Goal: Transaction & Acquisition: Purchase product/service

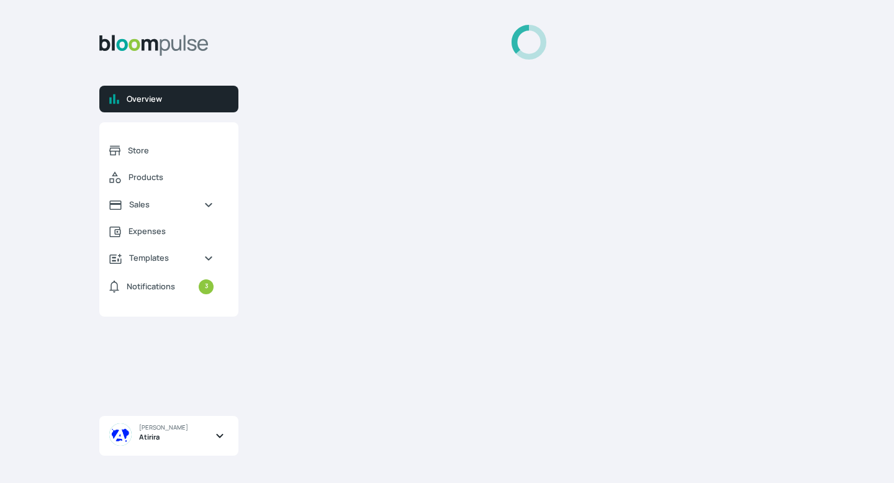
select select "2025"
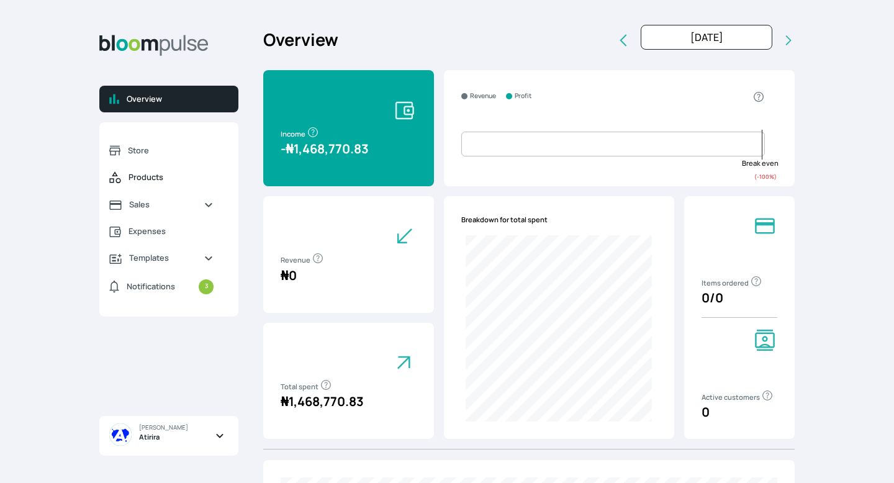
click at [160, 189] on link "Products" at bounding box center [161, 177] width 124 height 27
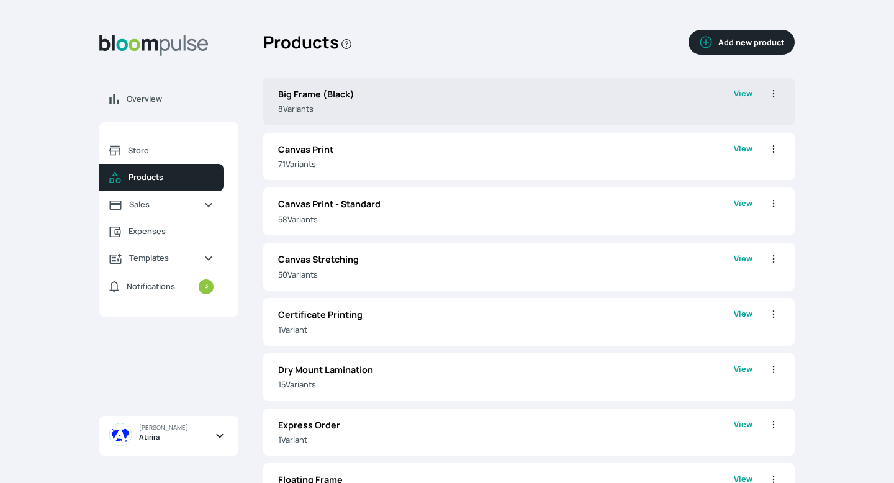
click at [403, 109] on p "8 Variant s" at bounding box center [506, 109] width 456 height 12
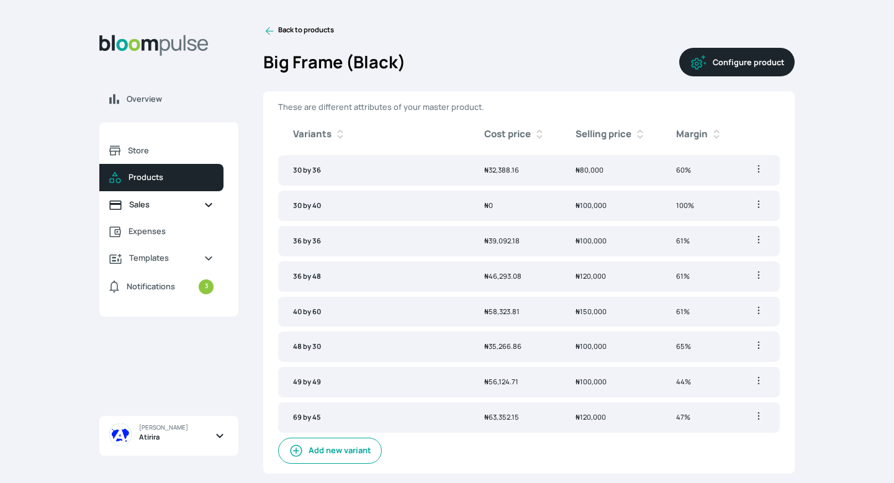
click at [186, 206] on span "Sales" at bounding box center [161, 205] width 65 height 12
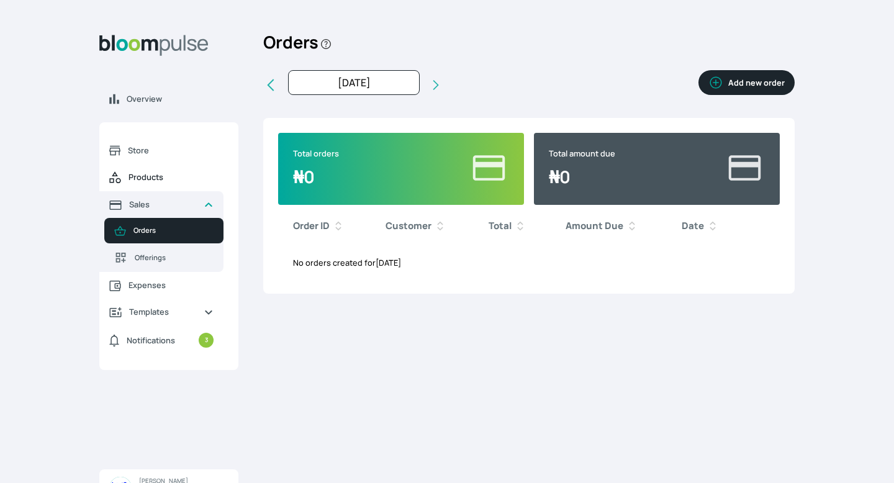
click at [194, 169] on link "Products" at bounding box center [161, 177] width 124 height 27
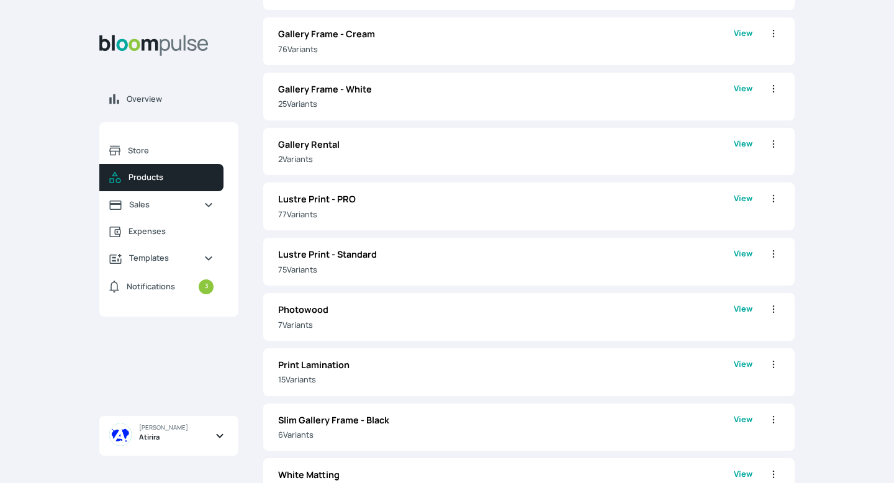
scroll to position [990, 0]
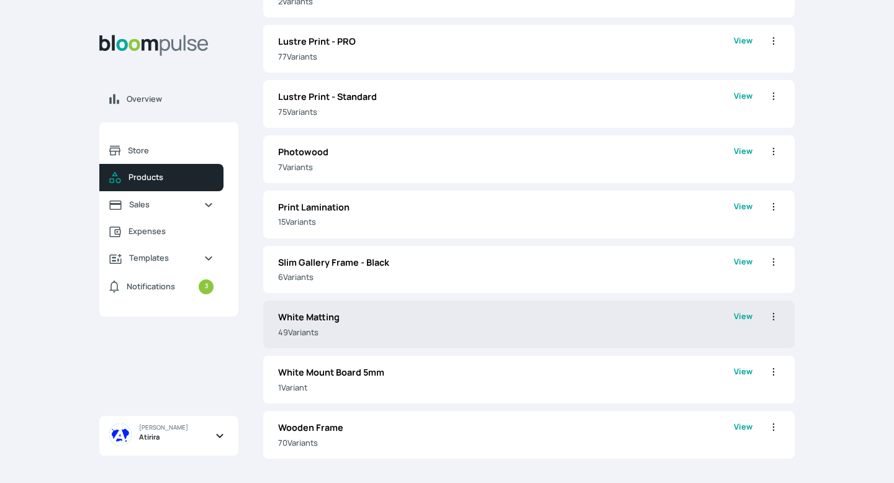
click at [386, 328] on p "49 Variant s" at bounding box center [506, 333] width 456 height 12
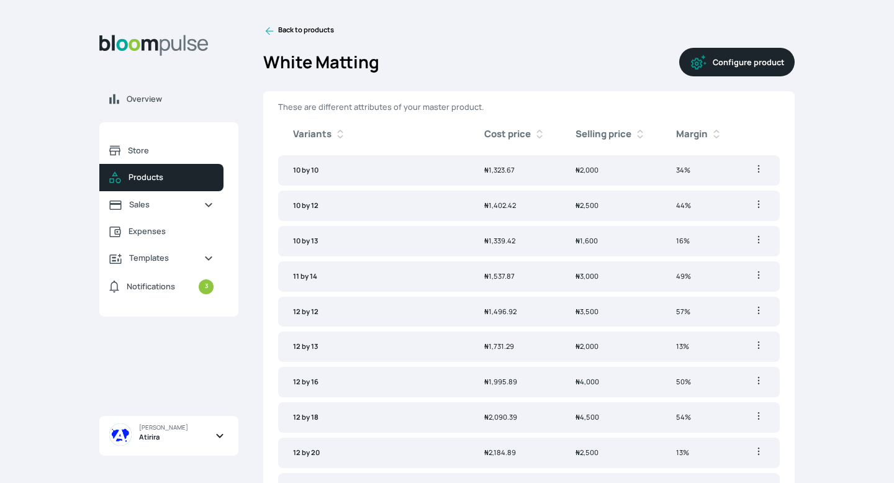
click at [731, 61] on button "Configure product" at bounding box center [736, 62] width 115 height 29
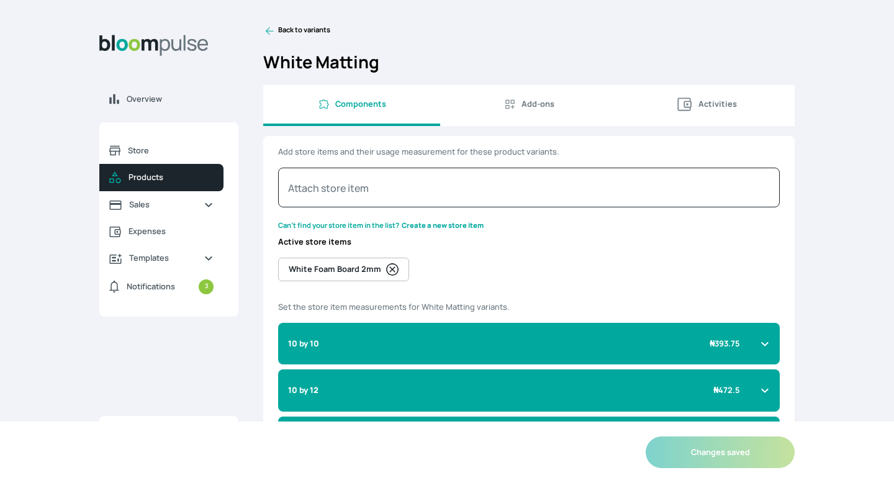
click at [268, 30] on icon at bounding box center [269, 31] width 12 height 12
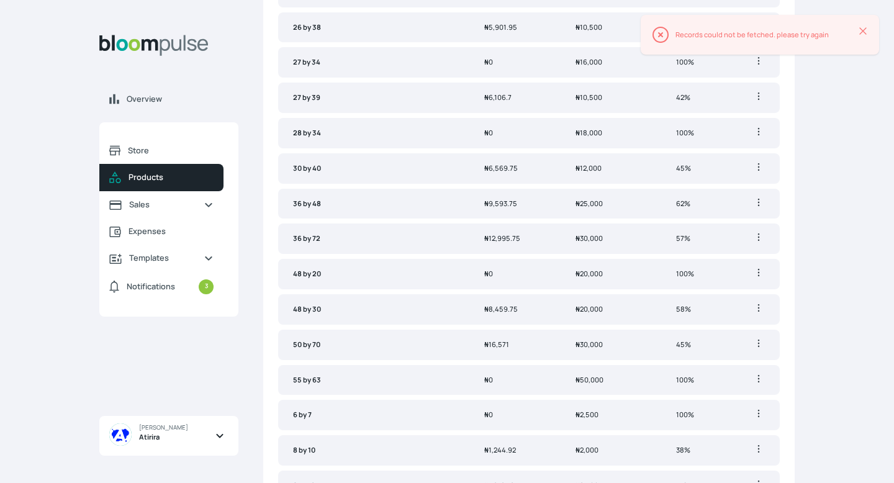
scroll to position [1421, 0]
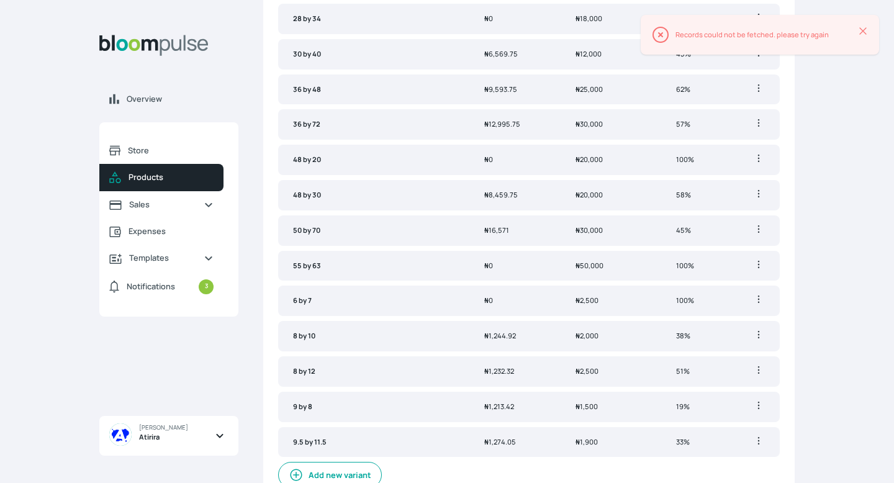
click at [333, 466] on button "Add new variant" at bounding box center [330, 475] width 104 height 26
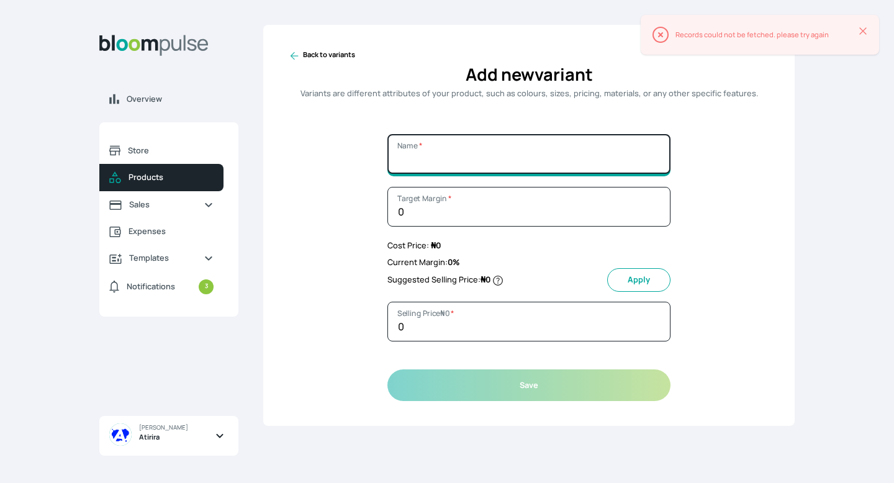
click at [453, 150] on input "Name *" at bounding box center [528, 154] width 283 height 40
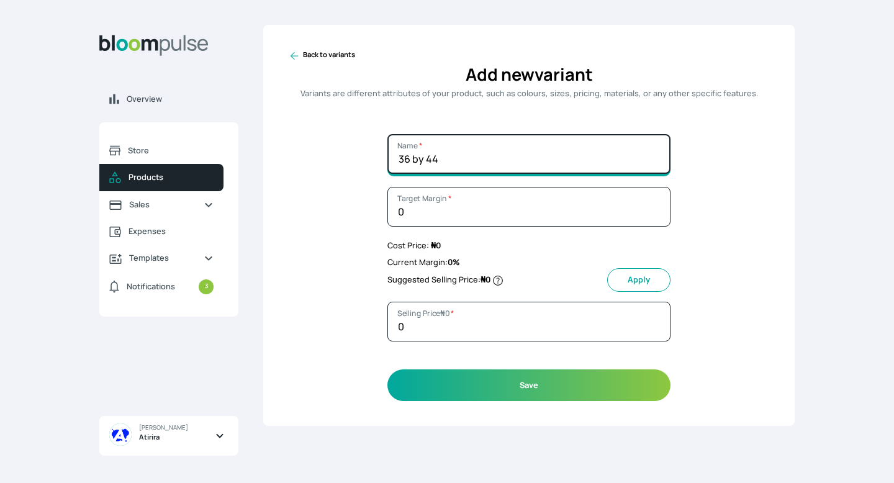
type input "36 by 44"
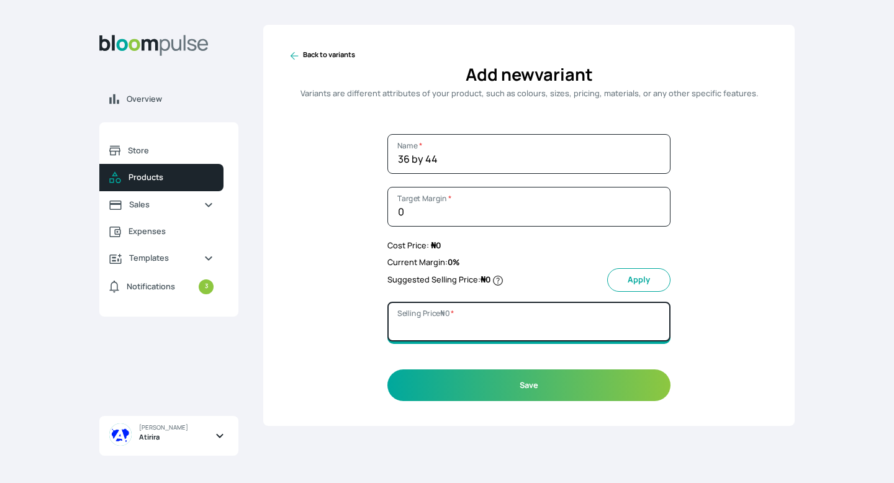
click at [438, 320] on input "Selling Price ₦ 0 *" at bounding box center [528, 322] width 283 height 40
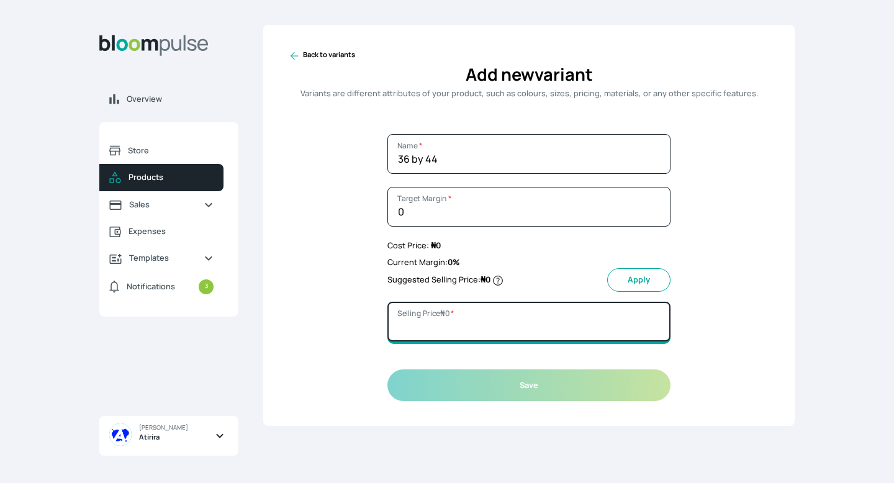
type input "2"
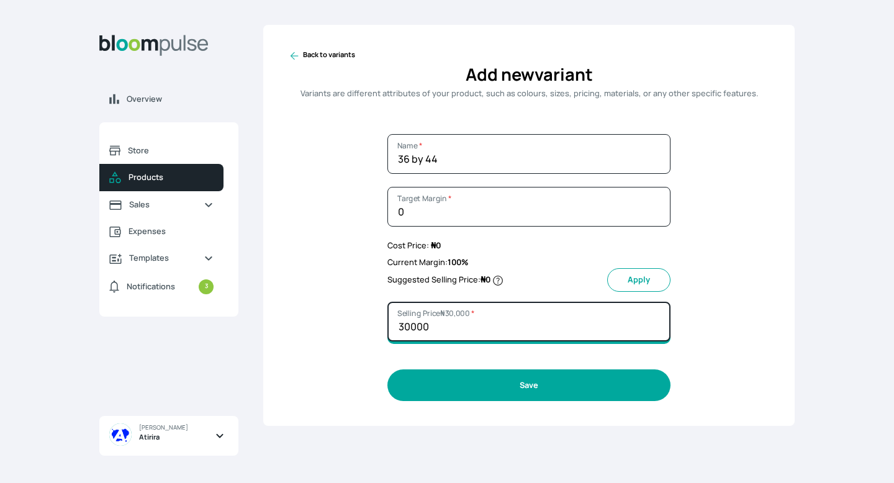
type input "30000"
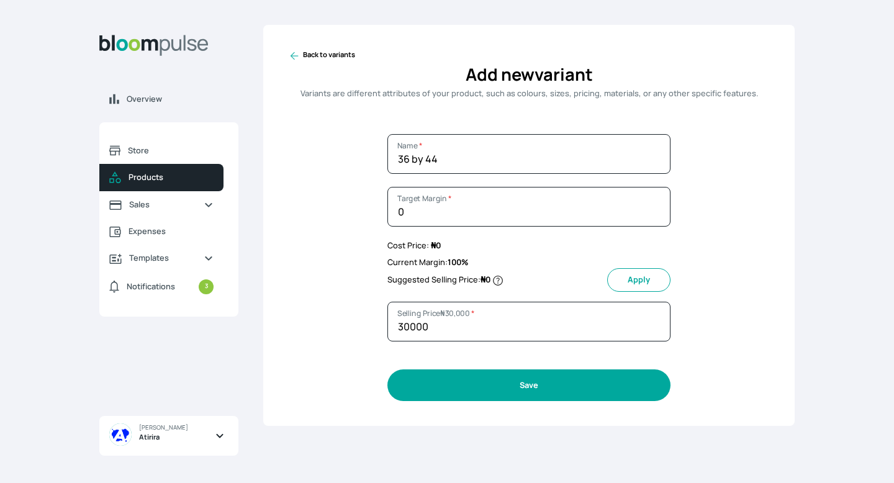
click at [473, 381] on button "Save" at bounding box center [528, 385] width 283 height 32
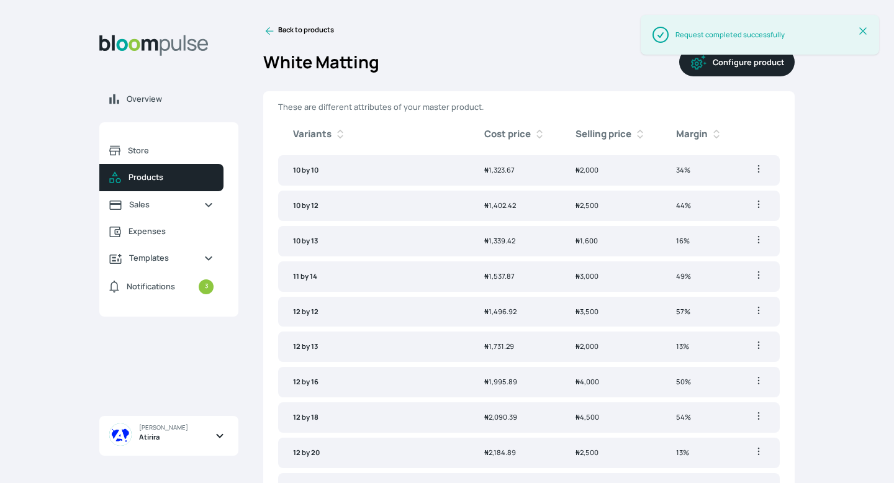
click at [269, 24] on div "Overview Store Products Sales Expenses Templates Notifications 3 Atirira Add bu…" at bounding box center [447, 241] width 894 height 483
click at [269, 29] on icon at bounding box center [269, 31] width 12 height 12
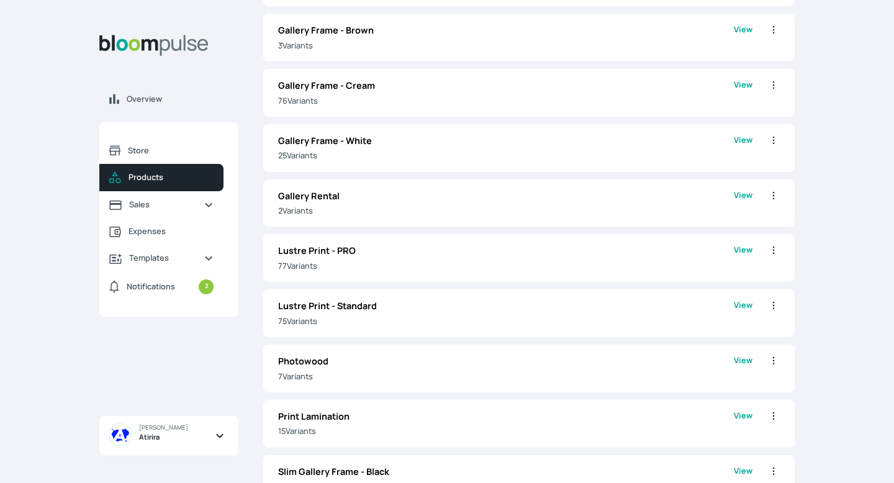
scroll to position [794, 0]
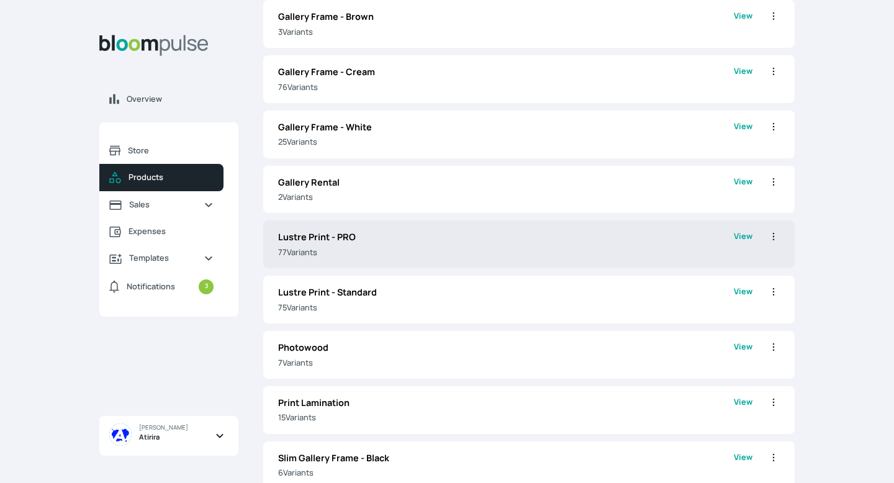
click at [382, 257] on p "77 Variant s" at bounding box center [506, 252] width 456 height 12
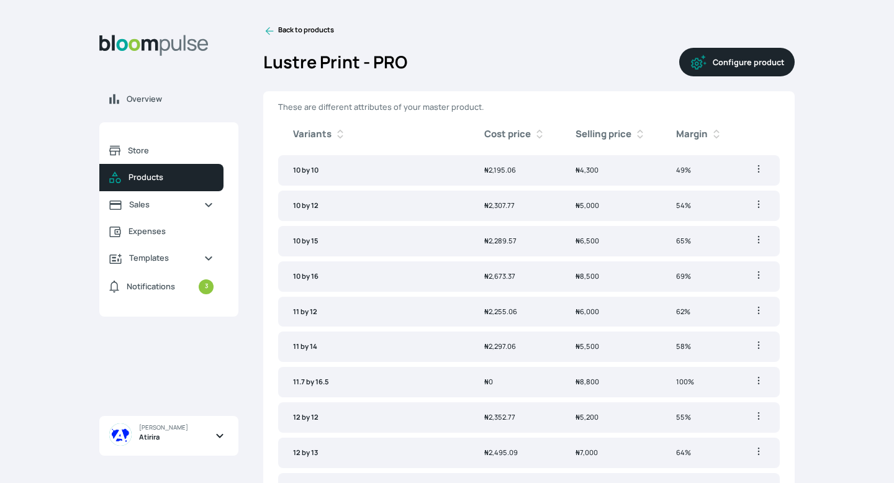
click at [272, 28] on icon at bounding box center [269, 31] width 12 height 12
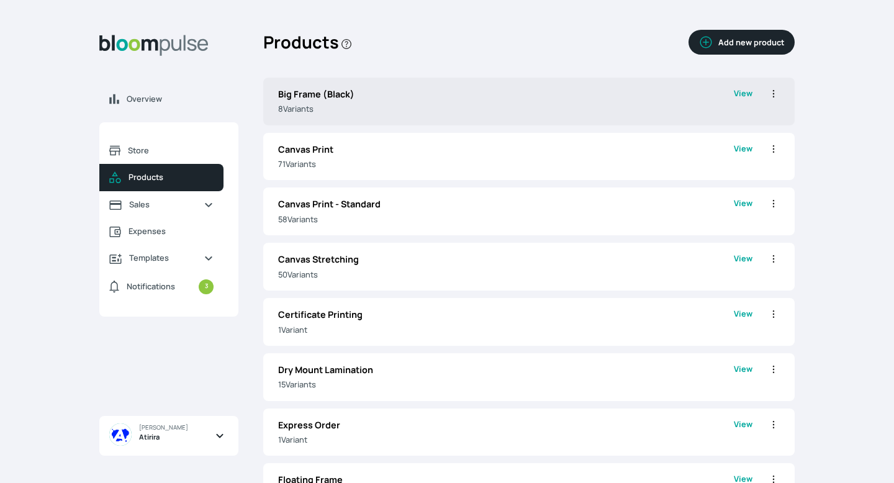
click at [371, 122] on div "Big Frame (Black) 8 Variant s View Edit Clone Delete" at bounding box center [528, 102] width 531 height 48
click at [372, 106] on p "8 Variant s" at bounding box center [506, 109] width 456 height 12
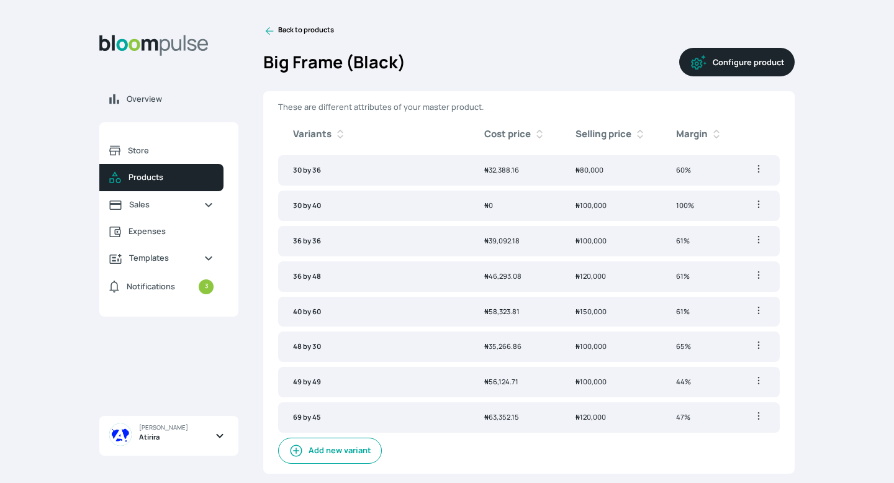
click at [358, 440] on button "Add new variant" at bounding box center [330, 451] width 104 height 26
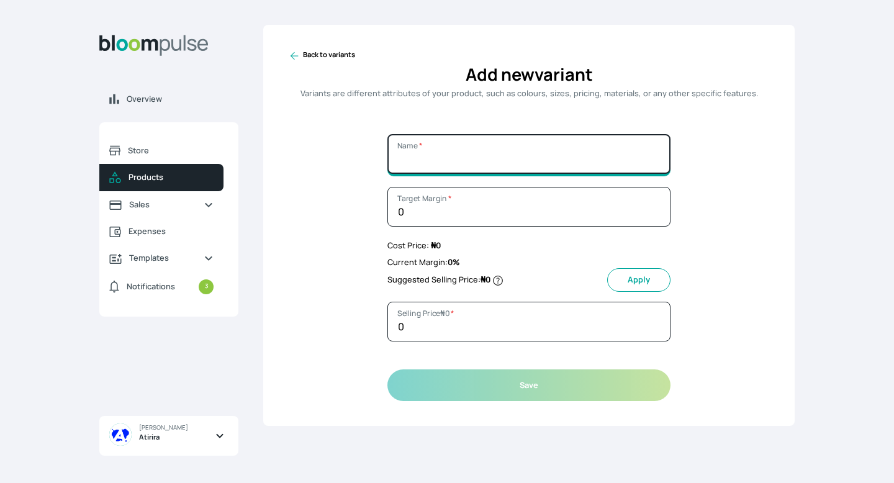
click at [413, 147] on input "Name *" at bounding box center [528, 154] width 283 height 40
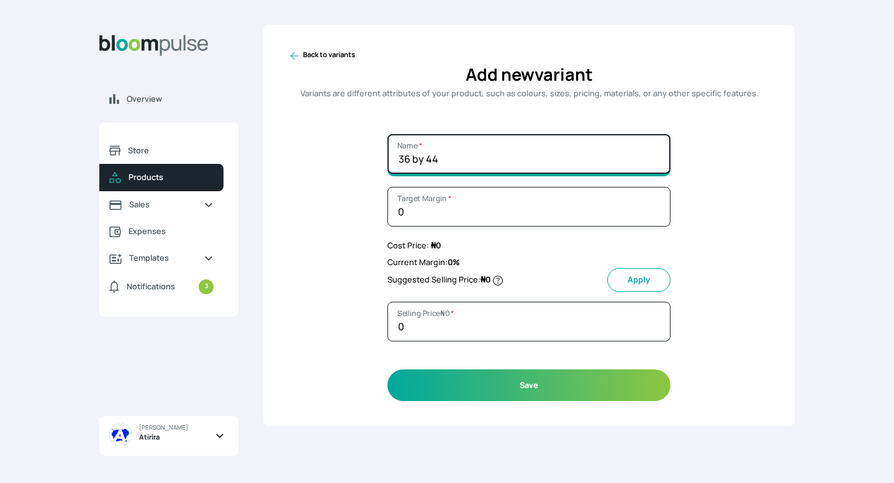
type input "36 by 44"
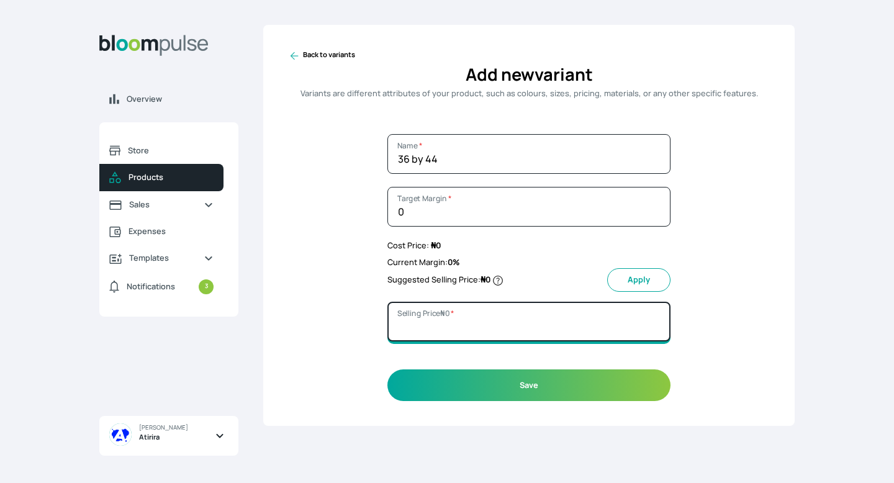
click at [433, 322] on input "Selling Price ₦ 0 *" at bounding box center [528, 322] width 283 height 40
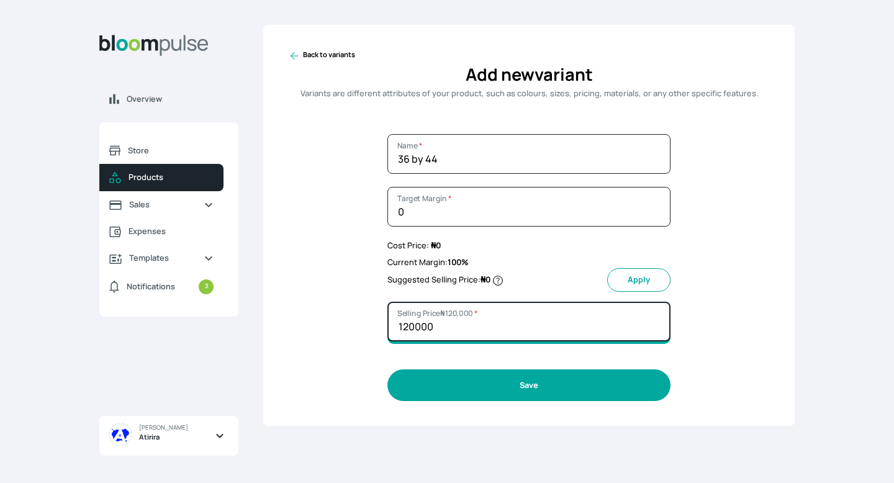
type input "120000"
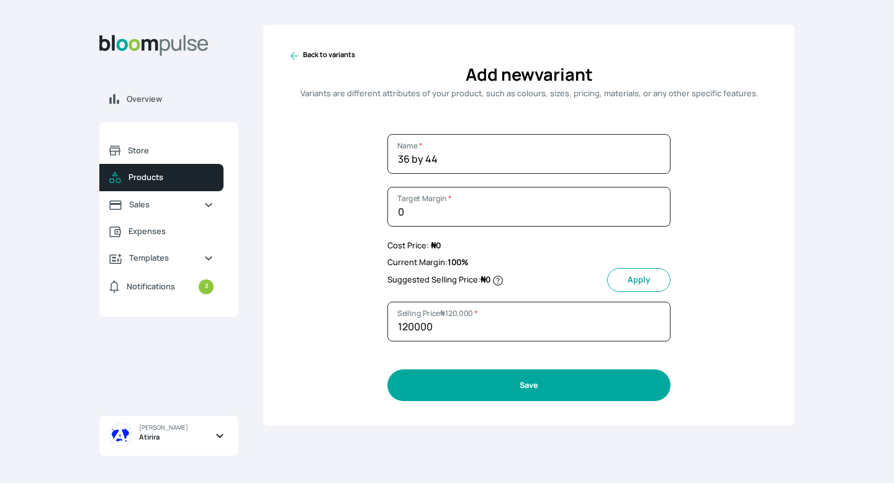
click at [458, 386] on button "Save" at bounding box center [528, 385] width 283 height 32
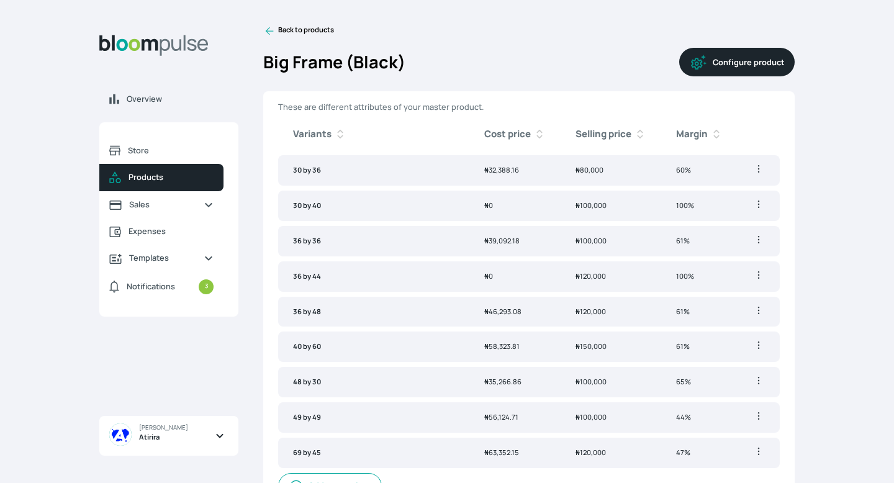
scroll to position [23, 0]
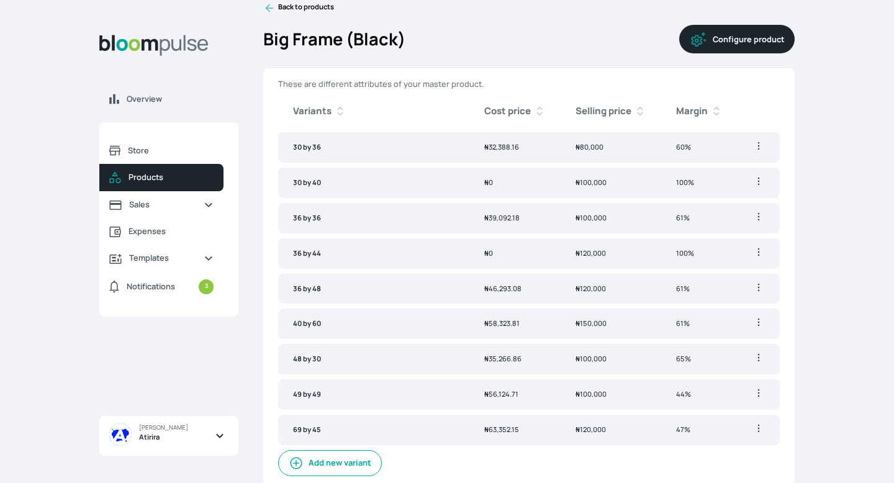
click at [706, 37] on icon "button" at bounding box center [698, 39] width 19 height 19
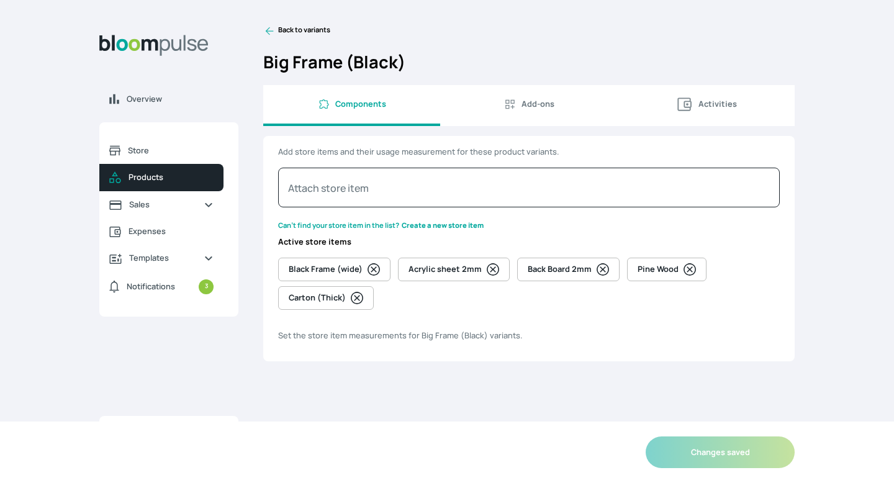
select select "SQUARE_INCH"
select select "INCH"
select select "SQUARE_INCH"
select select "INCH"
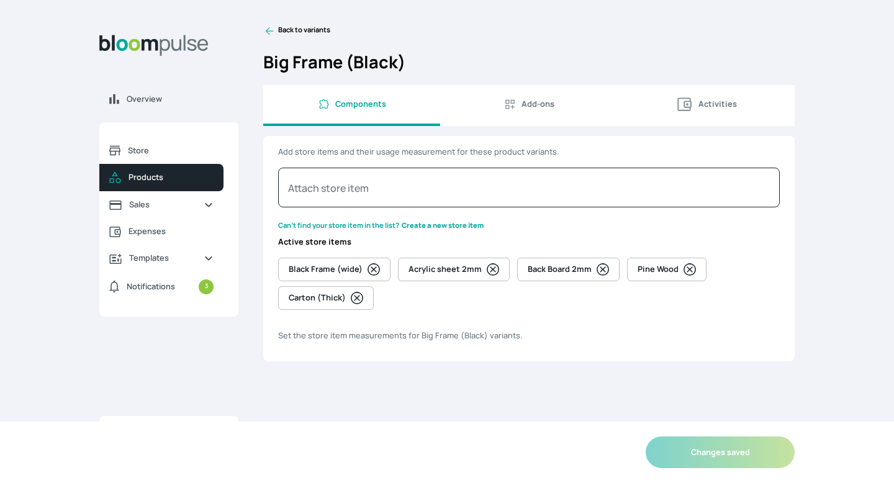
select select "SQUARE_FOOT"
select select "FOOT"
select select "SQUARE_FOOT"
select select "INCH"
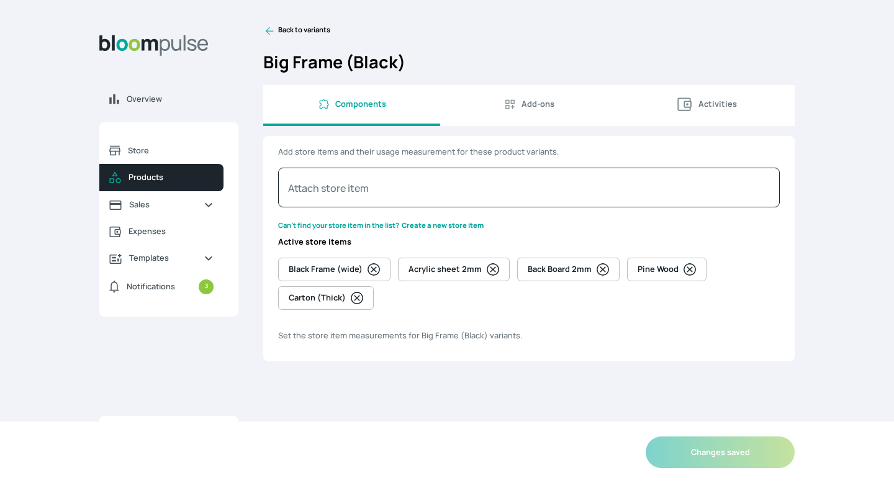
select select "SQUARE_INCH"
select select "INCH"
select select "SQUARE_INCH"
select select "INCH"
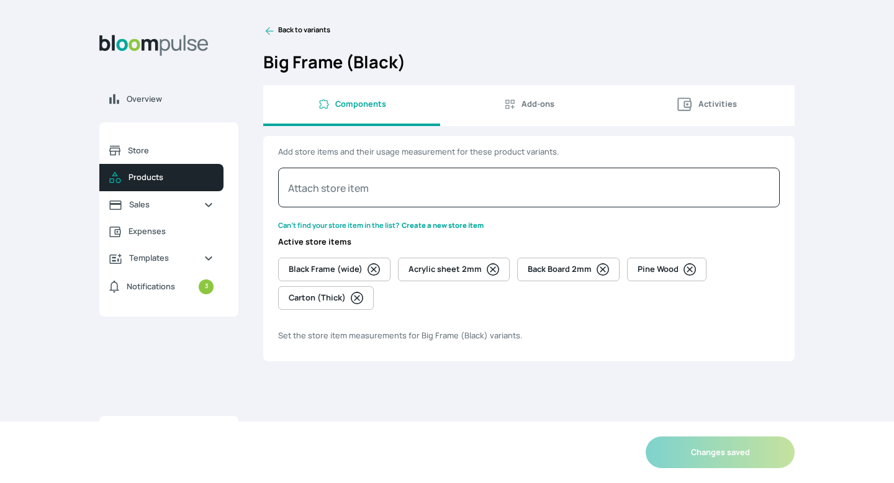
select select "SQUARE_FOOT"
select select "FOOT"
select select "SQUARE_FOOT"
select select "INCH"
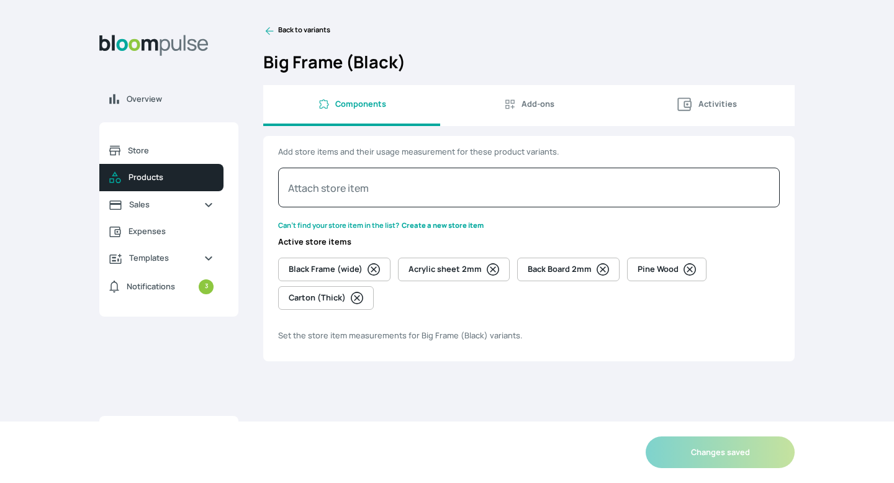
select select "SQUARE_INCH"
select select "INCH"
select select "SQUARE_INCH"
select select "INCH"
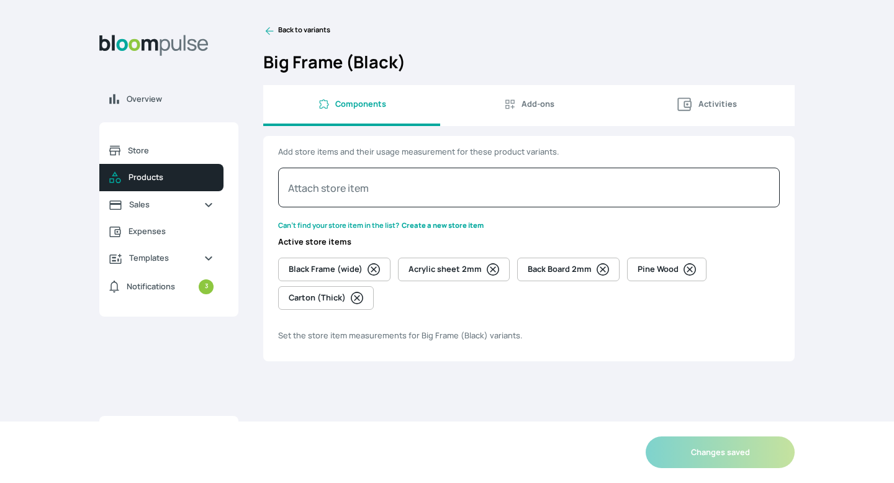
select select "SQUARE_INCH"
select select "INCH"
select select "SQUARE_INCH"
select select "INCH"
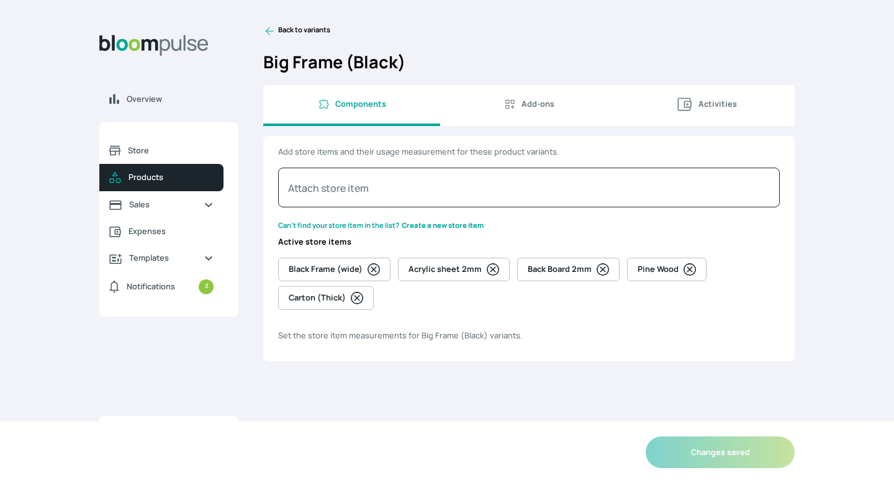
select select "SQUARE_INCH"
select select "INCH"
select select "SQUARE_INCH"
select select "INCH"
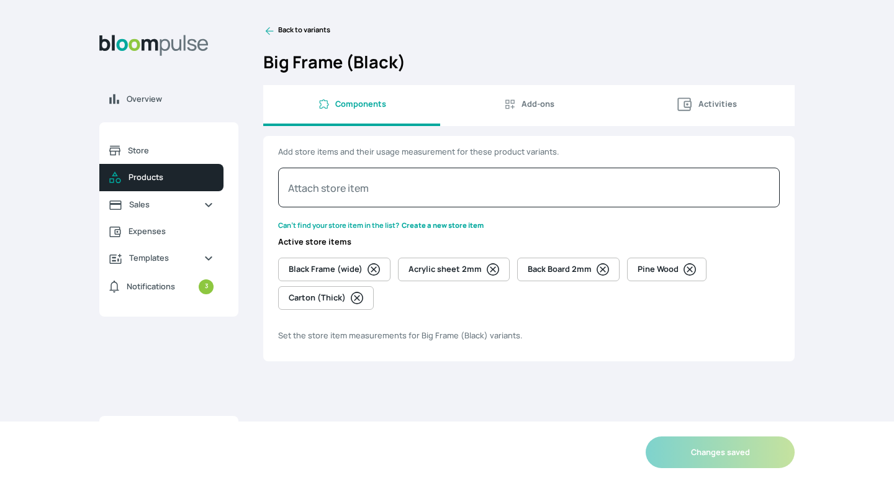
select select "SQUARE_INCH"
select select "INCH"
select select "SQUARE_INCH"
select select "INCH"
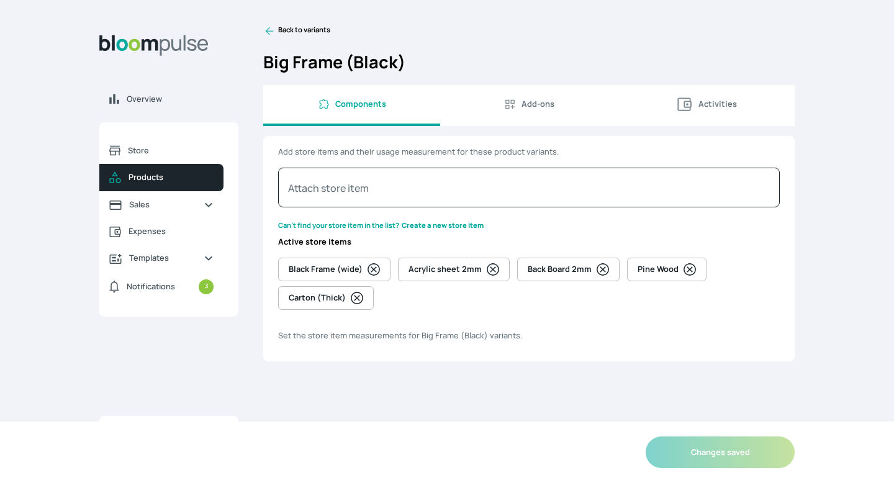
select select "SQUARE_INCH"
select select "INCH"
select select "SQUARE_INCH"
select select "INCH"
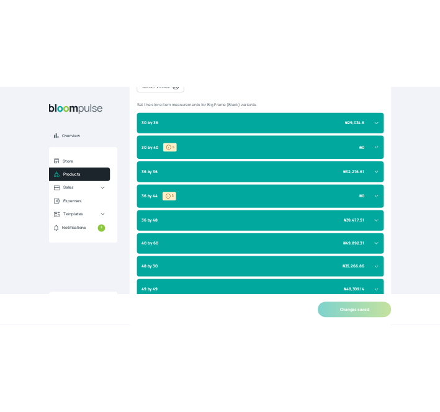
scroll to position [295, 0]
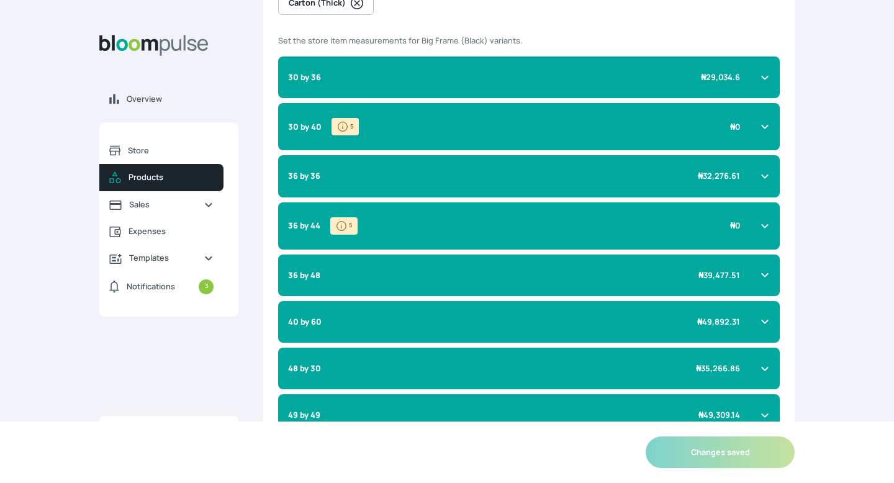
click at [665, 239] on div "36 by 44 5 ₦ 0" at bounding box center [529, 225] width 502 height 47
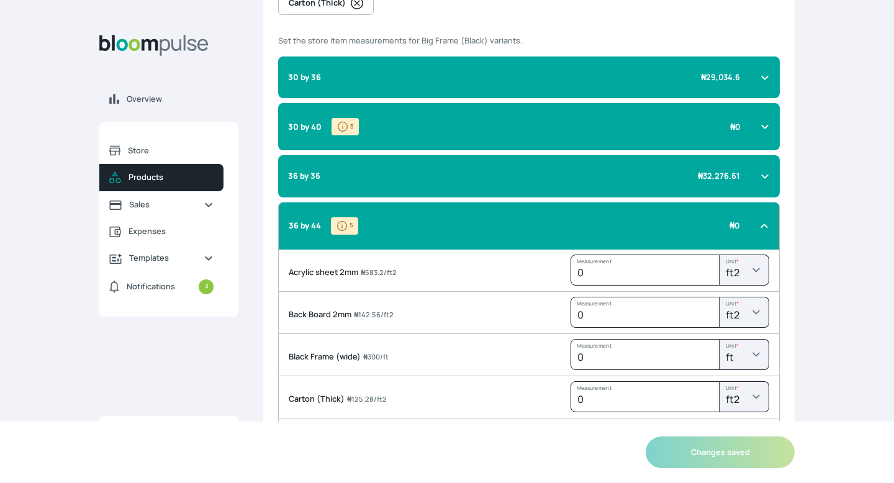
click at [665, 239] on div "36 by 44 5 ₦ 0" at bounding box center [529, 225] width 502 height 47
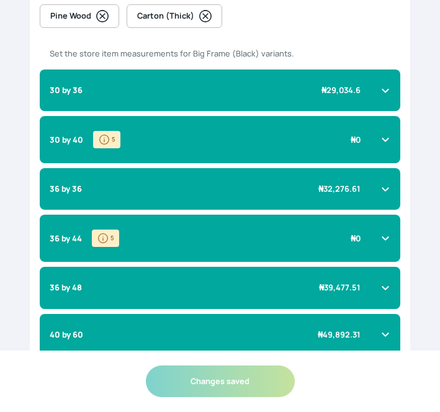
click at [376, 242] on div "36 by 44 5 ₦ 0" at bounding box center [220, 238] width 361 height 47
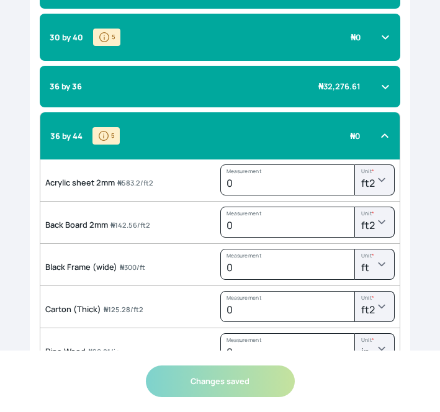
scroll to position [402, 0]
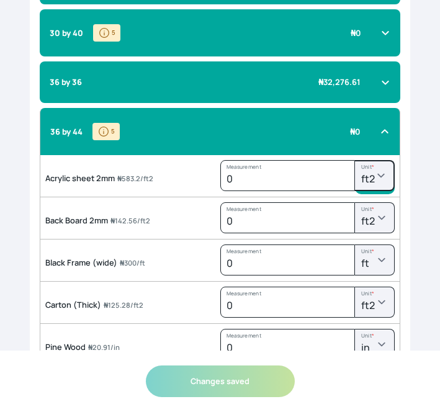
click at [383, 178] on select "m2 ft2 in2 yd2" at bounding box center [375, 175] width 40 height 31
select select "SQUARE_INCH"
click at [355, 160] on select "m2 ft2 in2 yd2" at bounding box center [375, 175] width 40 height 31
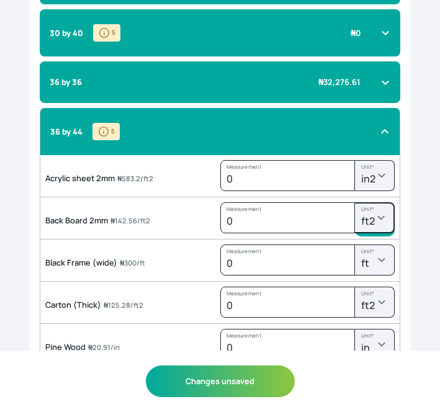
click at [382, 214] on select "m2 ft2 in2 yd2" at bounding box center [375, 217] width 40 height 31
select select "SQUARE_INCH"
click at [355, 202] on select "m2 ft2 in2 yd2" at bounding box center [375, 217] width 40 height 31
click at [379, 256] on select "m cm ft in yd" at bounding box center [375, 260] width 40 height 31
select select "INCH"
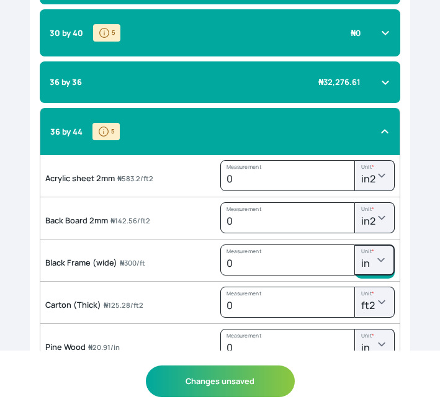
click at [355, 245] on select "m cm ft in yd" at bounding box center [375, 260] width 40 height 31
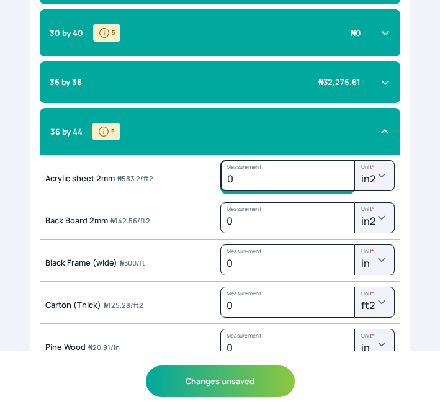
click at [276, 168] on input "0" at bounding box center [287, 175] width 135 height 31
type input "1584"
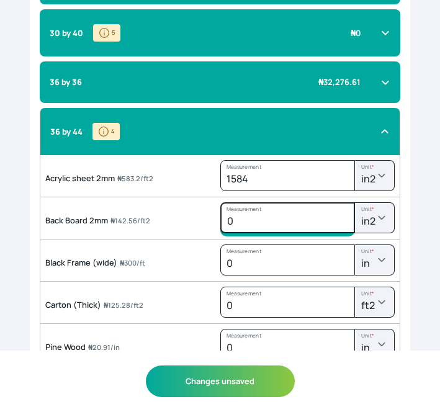
click at [279, 212] on input "0" at bounding box center [287, 217] width 135 height 31
type input "1584"
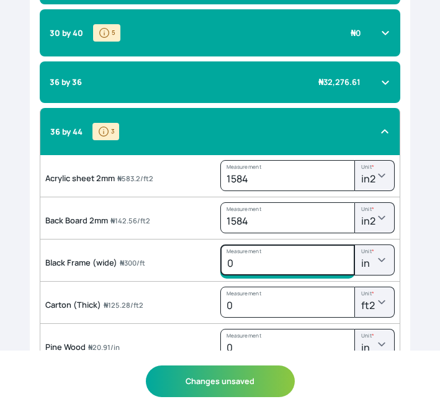
click at [271, 267] on input "0" at bounding box center [287, 260] width 135 height 31
type input "192"
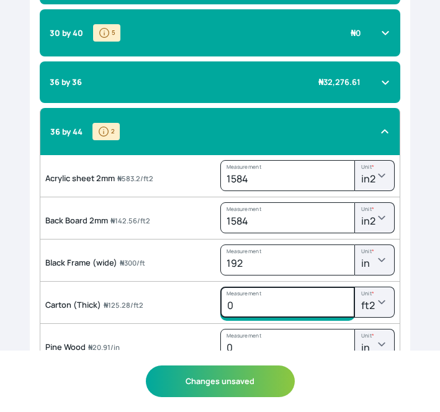
click at [272, 313] on input "0" at bounding box center [287, 302] width 135 height 31
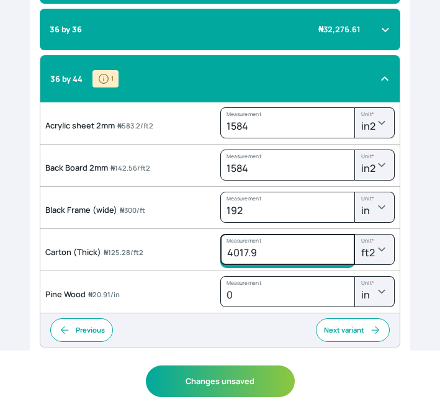
scroll to position [456, 0]
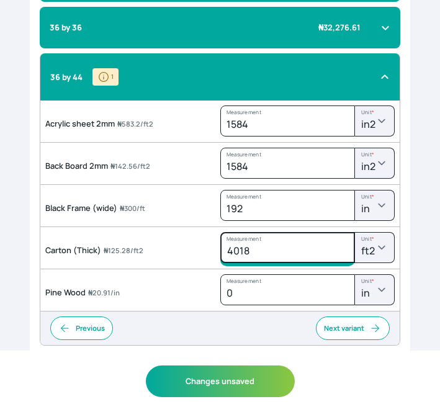
type input "4018"
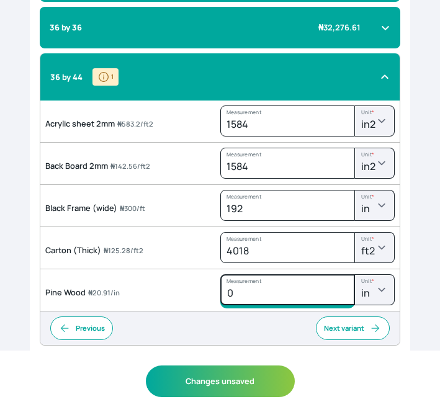
click at [285, 285] on input "0" at bounding box center [287, 289] width 135 height 31
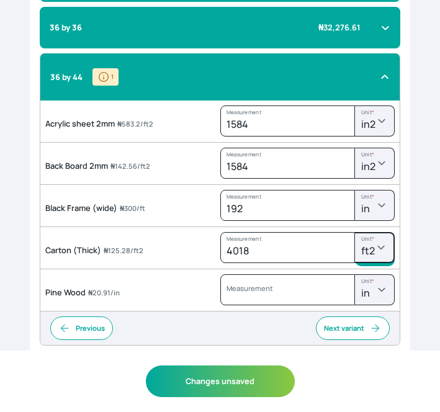
click at [366, 249] on select "m2 ft2 in2 yd2" at bounding box center [375, 247] width 40 height 31
type input "0"
select select "SQUARE_INCH"
click at [355, 232] on select "m2 ft2 in2 yd2" at bounding box center [375, 247] width 40 height 31
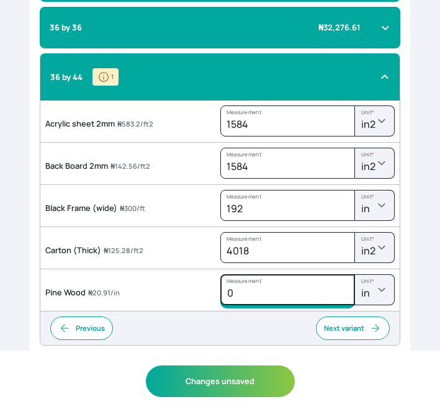
click at [304, 292] on input "0" at bounding box center [287, 289] width 135 height 31
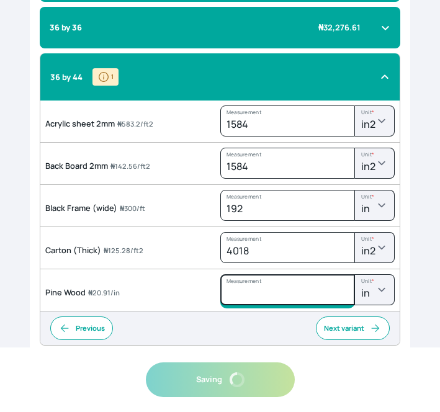
type input "0"
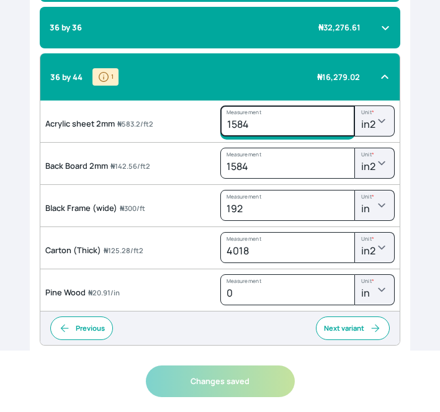
click at [263, 125] on input "1584" at bounding box center [287, 121] width 135 height 31
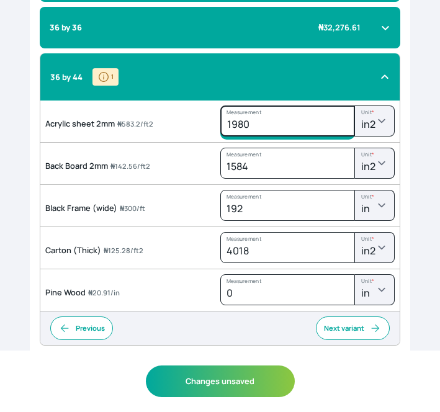
type input "1980"
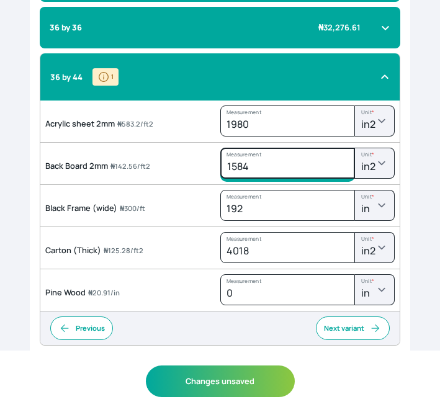
click at [260, 165] on input "1584" at bounding box center [287, 163] width 135 height 31
type input "1980"
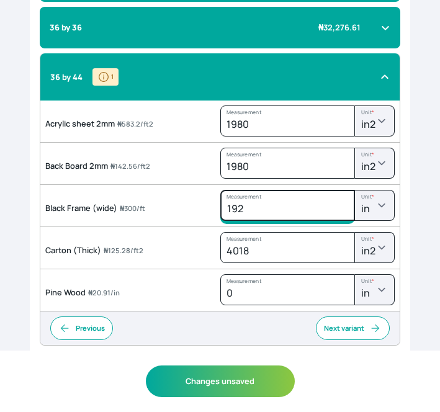
click at [255, 207] on input "192" at bounding box center [287, 205] width 135 height 31
type input "1"
type input "240"
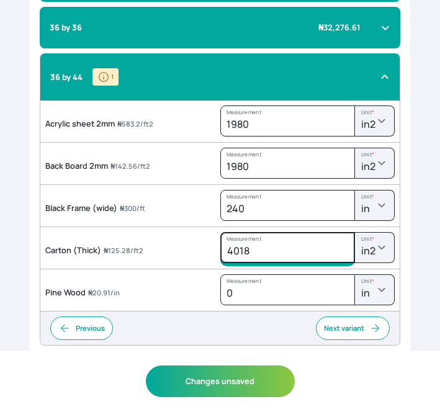
click at [271, 246] on input "4018" at bounding box center [287, 247] width 135 height 31
type input "4"
type input "5023"
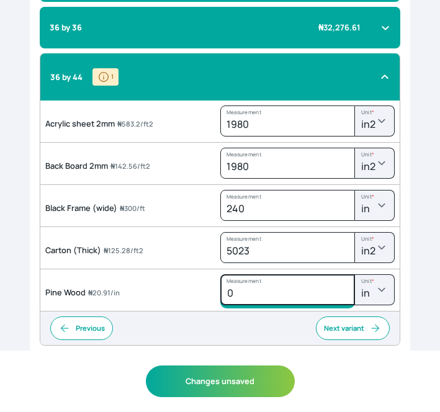
click at [238, 291] on input "0" at bounding box center [287, 289] width 135 height 31
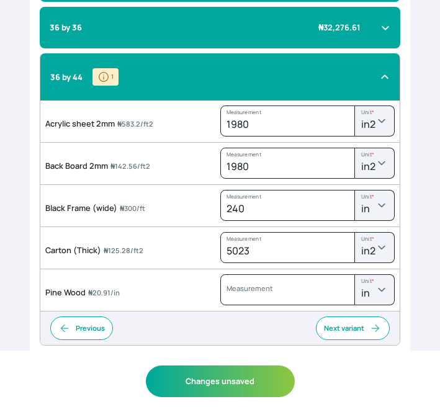
type input "0"
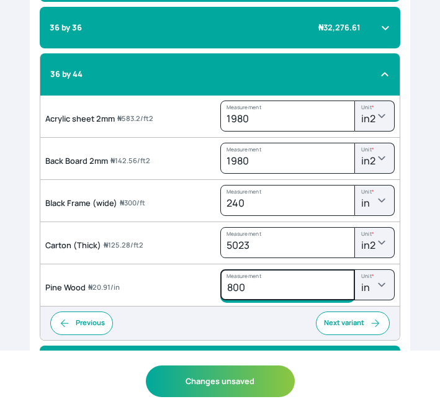
type input "800"
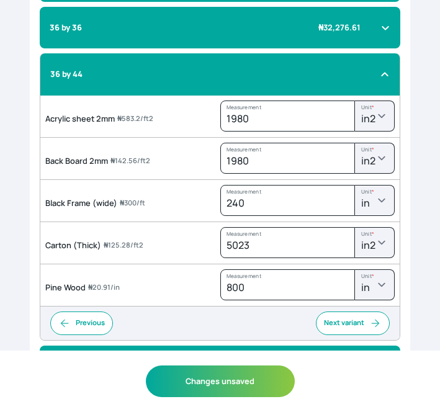
click at [374, 71] on div "36 by 44" at bounding box center [212, 74] width 325 height 12
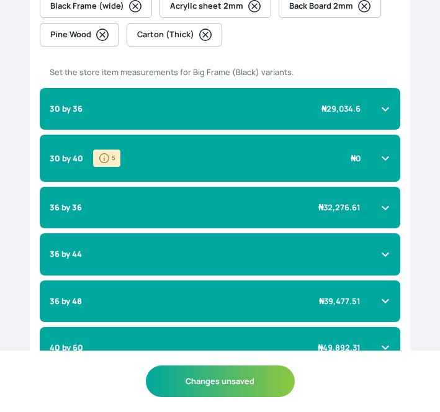
scroll to position [0, 0]
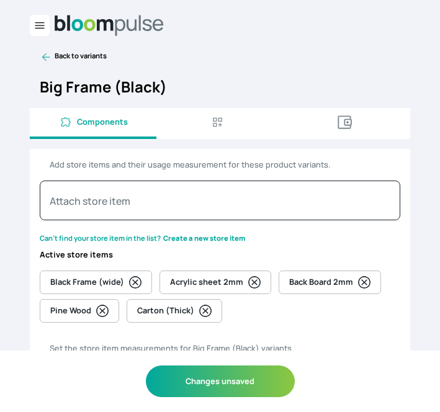
click at [346, 124] on icon "button" at bounding box center [344, 122] width 19 height 19
select select "MINUTE"
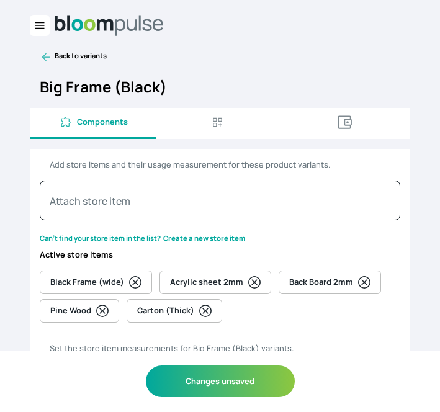
select select "MINUTE"
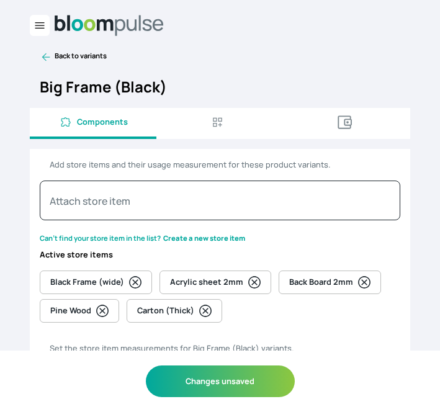
select select "MINUTE"
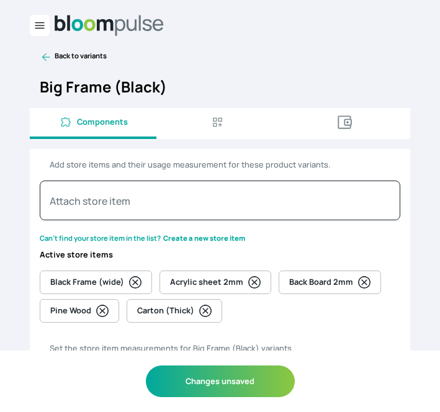
select select "MINUTE"
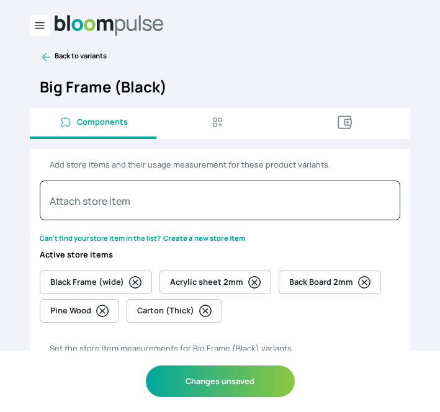
select select "MINUTE"
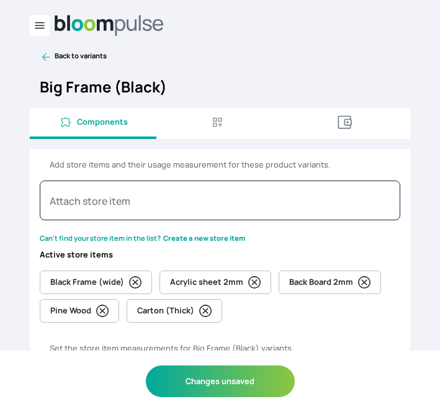
select select "MINUTE"
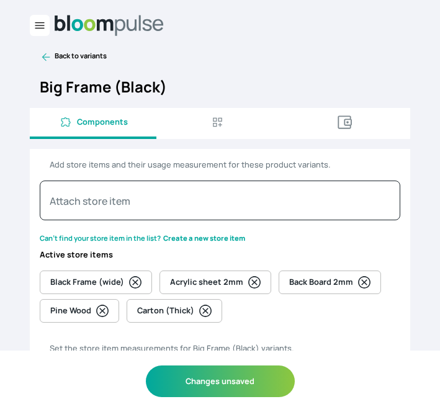
select select "MINUTE"
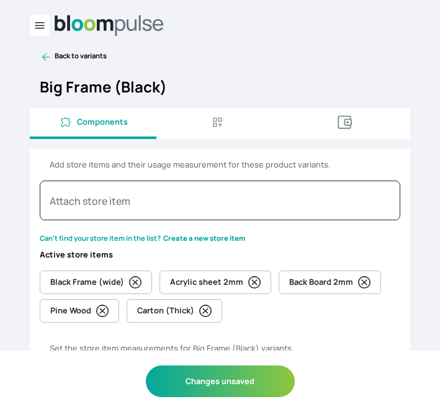
select select "MINUTE"
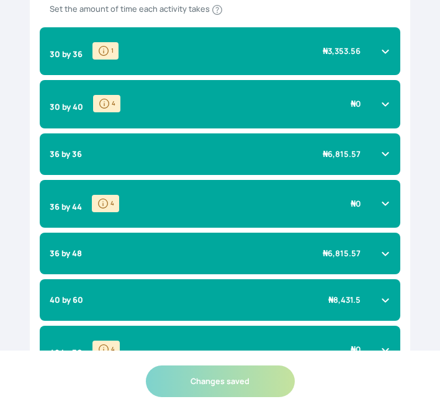
scroll to position [281, 0]
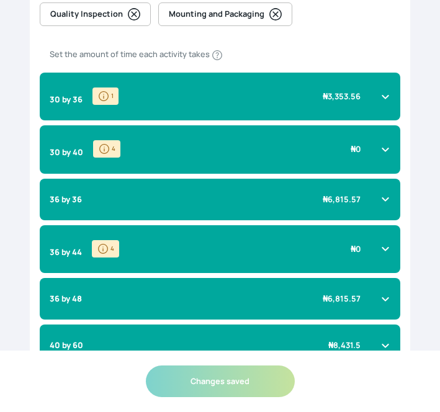
click at [300, 261] on div "36 by 44 4 ₦ 0" at bounding box center [220, 249] width 361 height 48
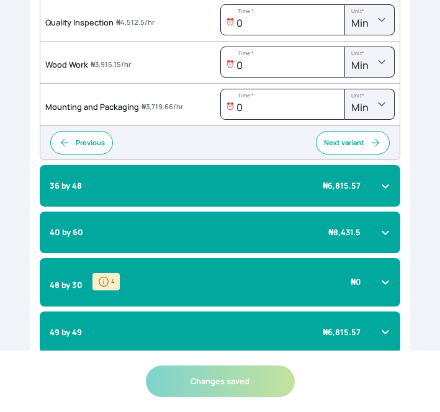
scroll to position [596, 0]
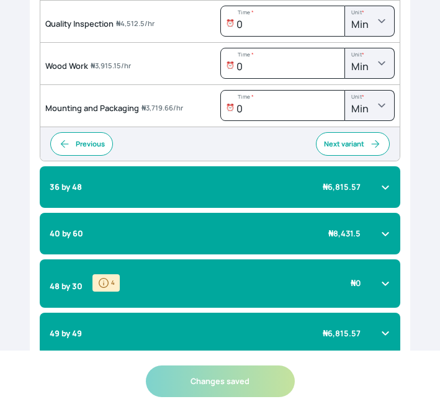
click at [294, 189] on div "36 by 48 ₦ 6,815.57" at bounding box center [213, 187] width 326 height 12
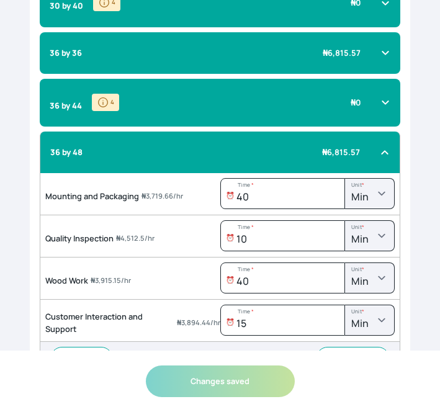
scroll to position [427, 0]
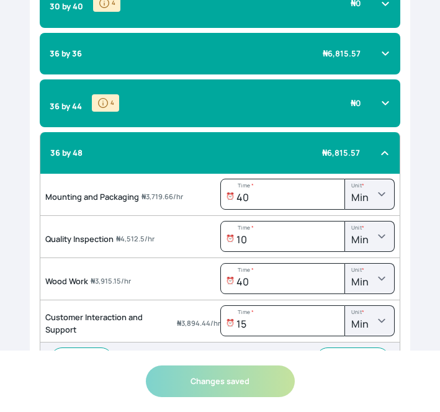
click at [319, 122] on div "36 by 44 4 ₦ 0" at bounding box center [220, 103] width 361 height 48
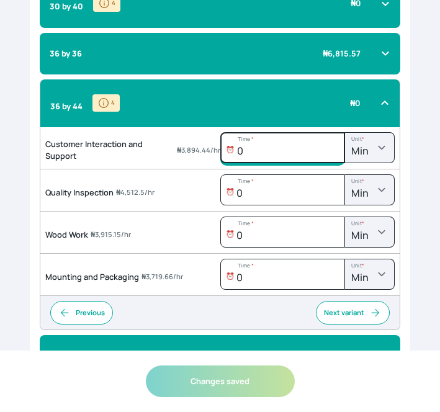
click at [274, 150] on input "0" at bounding box center [282, 147] width 125 height 31
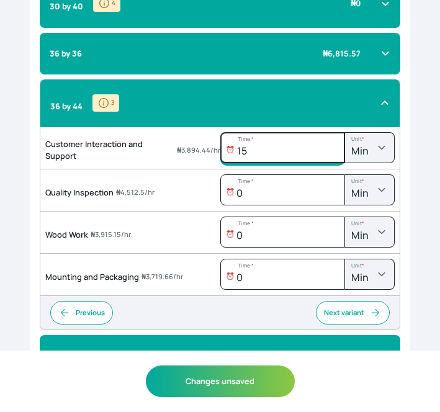
type input "15"
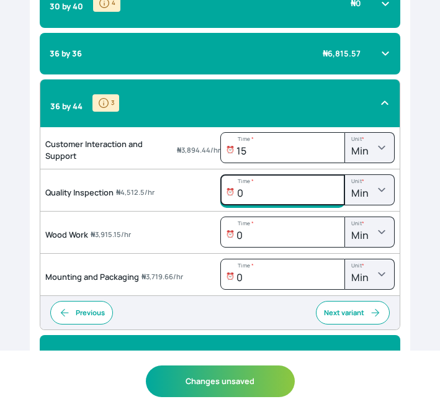
click at [275, 183] on input "0" at bounding box center [282, 189] width 125 height 31
type input "10"
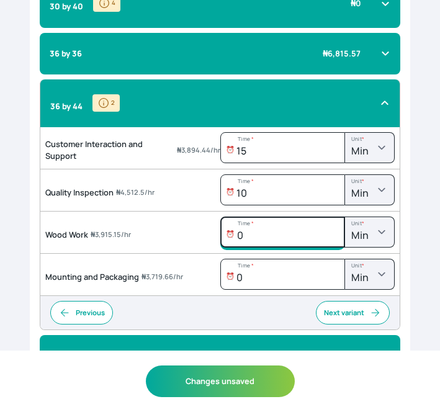
click at [273, 237] on input "0" at bounding box center [282, 232] width 125 height 31
type input "40"
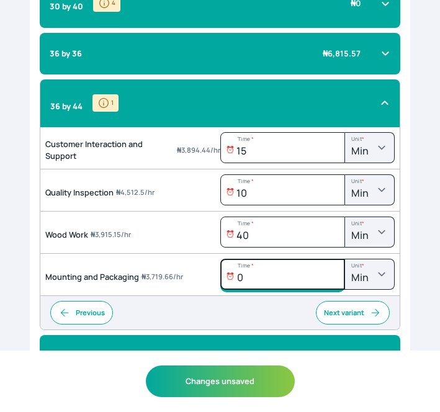
click at [257, 268] on input "0" at bounding box center [282, 274] width 125 height 31
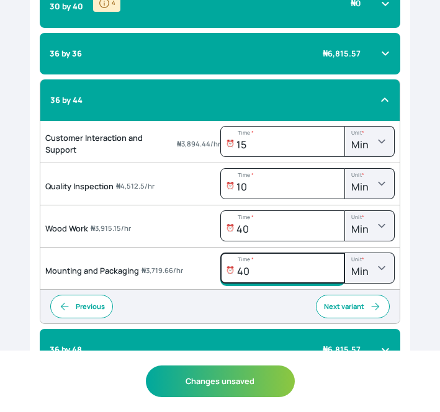
type input "40"
click at [348, 76] on div "Select activities involved in the production of this variant Add Activities Pri…" at bounding box center [220, 153] width 381 height 863
click at [353, 96] on div "36 by 44" at bounding box center [212, 100] width 325 height 12
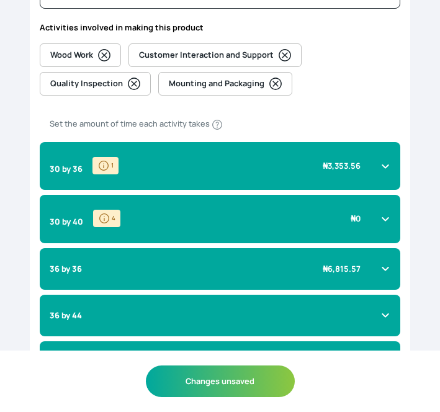
scroll to position [0, 0]
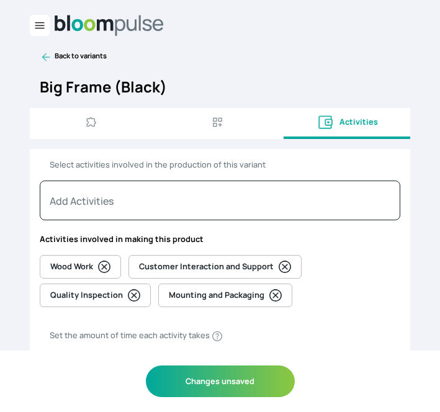
click at [65, 122] on span "Components" at bounding box center [93, 122] width 117 height 12
select select "SQUARE_INCH"
select select "INCH"
select select "SQUARE_INCH"
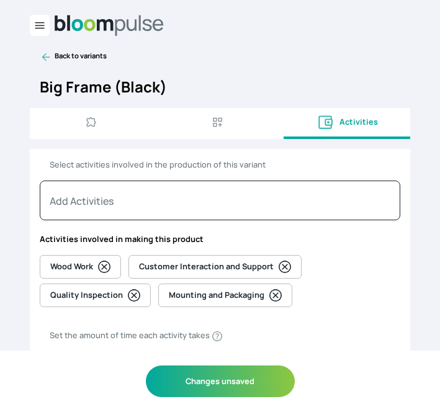
select select "INCH"
select select "SQUARE_FOOT"
select select "FOOT"
select select "SQUARE_FOOT"
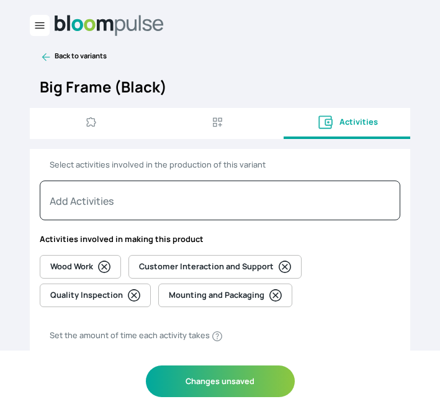
select select "INCH"
select select "SQUARE_INCH"
select select "INCH"
select select "SQUARE_INCH"
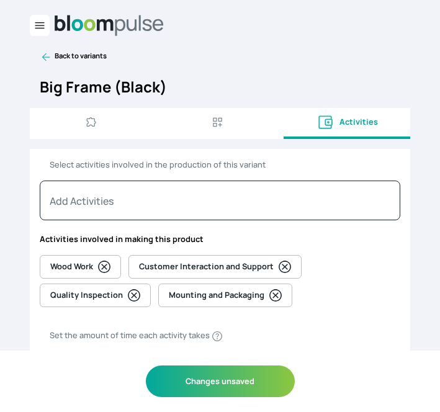
select select "INCH"
select select "SQUARE_INCH"
select select "INCH"
select select "SQUARE_INCH"
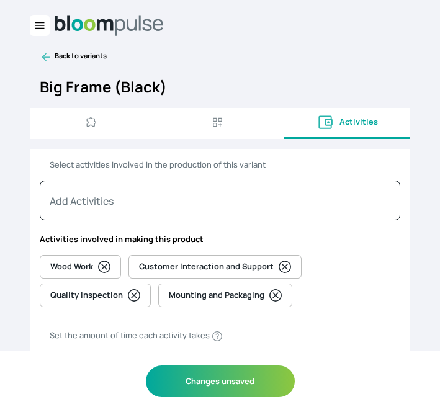
select select "INCH"
select select "SQUARE_INCH"
select select "INCH"
select select "SQUARE_INCH"
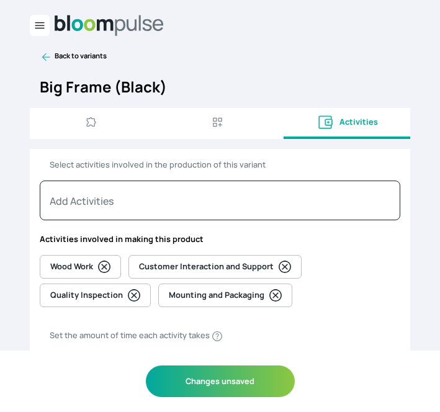
select select "INCH"
select select "SQUARE_INCH"
select select "INCH"
select select "SQUARE_INCH"
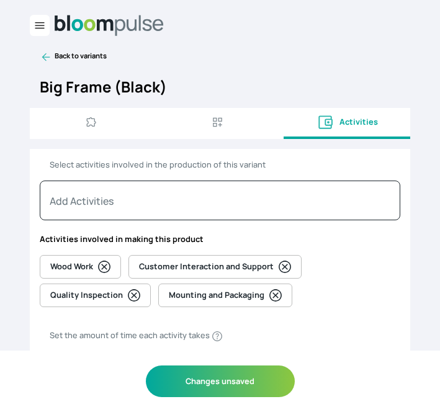
select select "INCH"
select select "SQUARE_INCH"
select select "INCH"
select select "SQUARE_INCH"
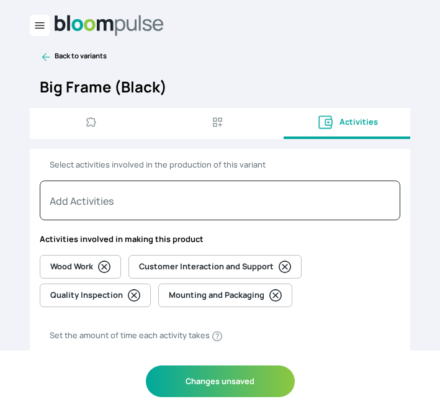
select select "INCH"
select select "SQUARE_INCH"
select select "INCH"
select select "SQUARE_INCH"
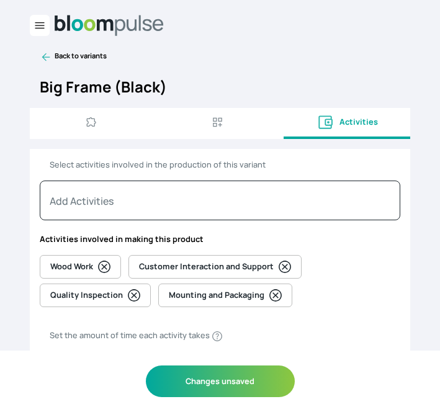
select select "INCH"
select select "SQUARE_INCH"
select select "INCH"
select select "SQUARE_INCH"
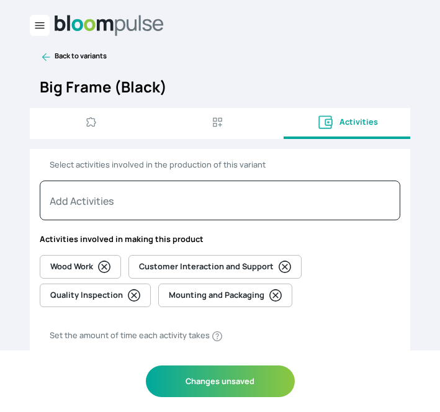
select select "INCH"
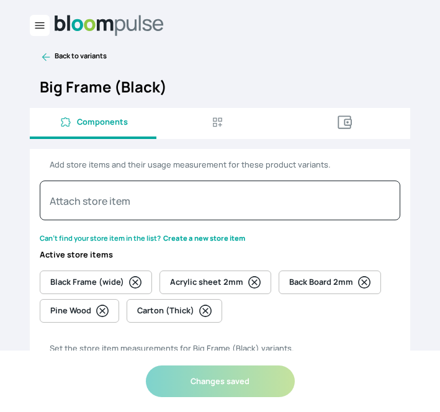
click at [345, 113] on icon "button" at bounding box center [344, 122] width 19 height 19
select select "MINUTE"
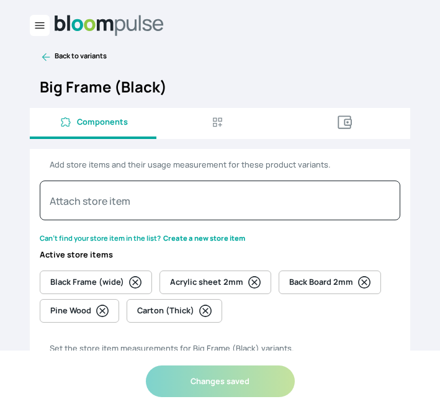
select select "MINUTE"
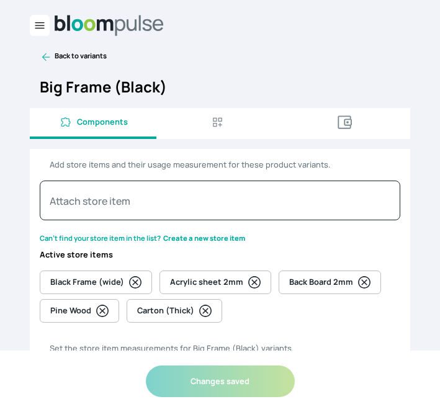
select select "MINUTE"
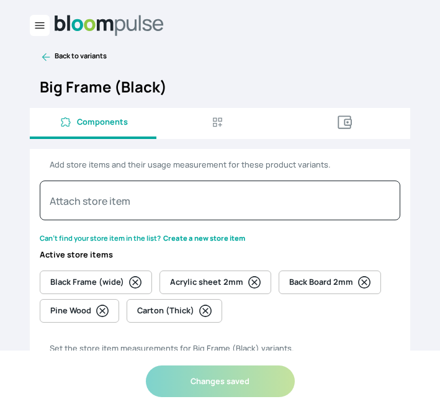
select select "MINUTE"
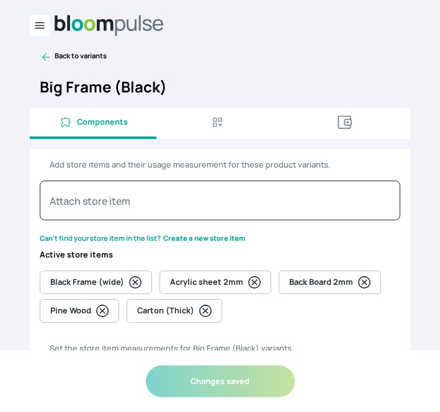
select select "MINUTE"
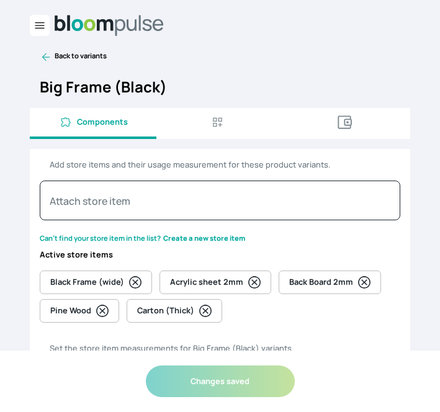
select select "MINUTE"
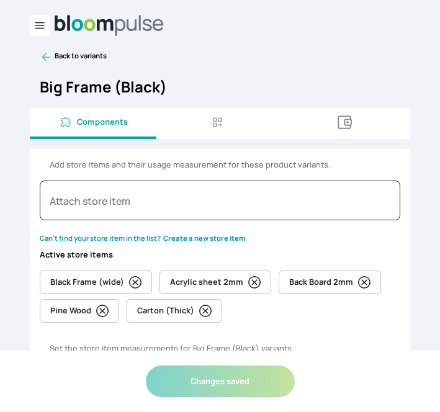
select select "MINUTE"
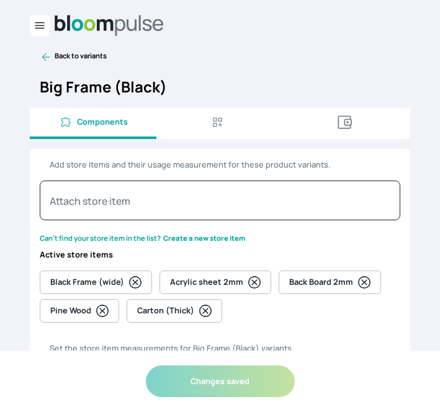
select select "MINUTE"
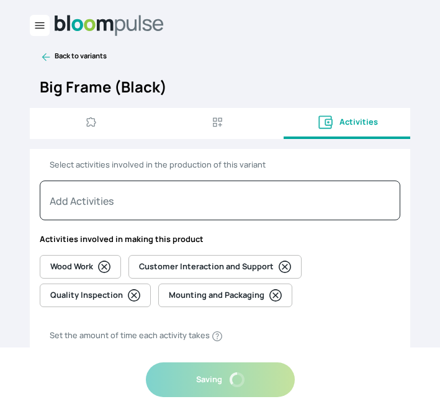
click at [47, 51] on icon at bounding box center [46, 57] width 12 height 12
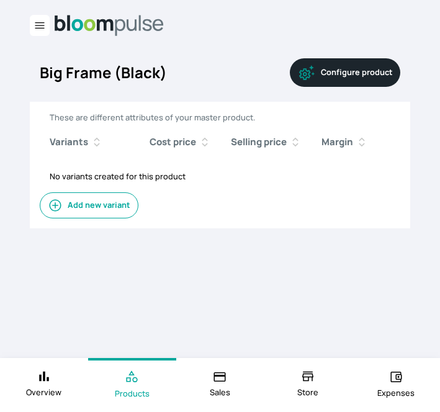
click at [51, 374] on link "Overview" at bounding box center [44, 384] width 88 height 52
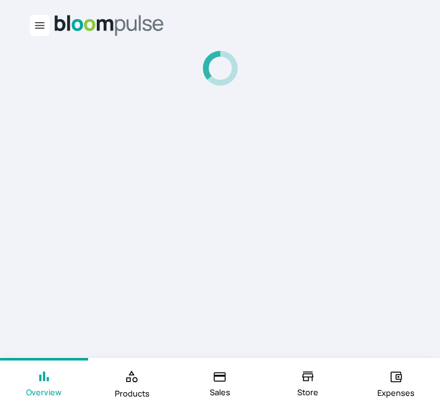
click at [129, 369] on link "Products" at bounding box center [132, 384] width 88 height 52
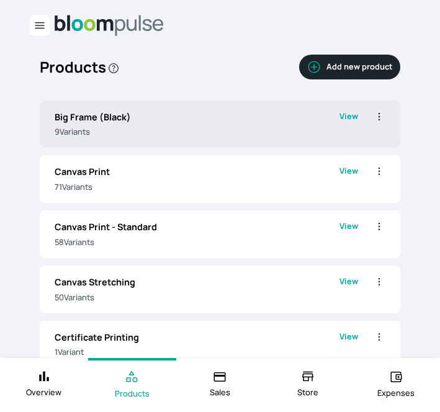
click at [153, 138] on div "Big Frame (Black) 9 Variant s View Edit Clone Delete" at bounding box center [220, 125] width 361 height 48
click at [344, 116] on link "View" at bounding box center [349, 124] width 19 height 28
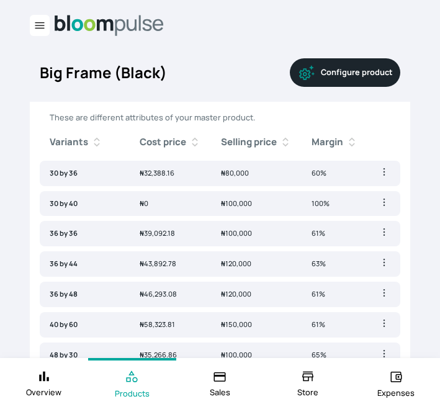
click at [34, 30] on icon "Sidebar" at bounding box center [40, 25] width 12 height 12
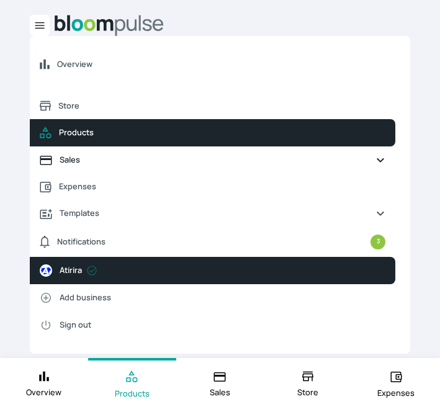
click at [78, 153] on link "Sales" at bounding box center [213, 160] width 366 height 27
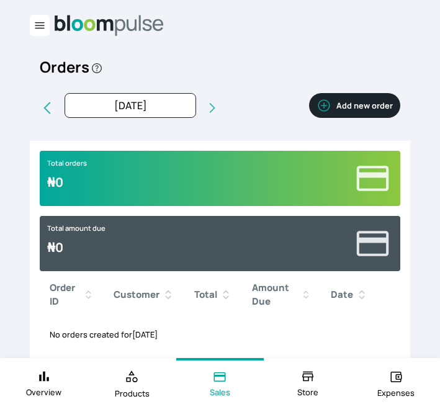
click at [355, 109] on button "Add new order" at bounding box center [354, 105] width 91 height 25
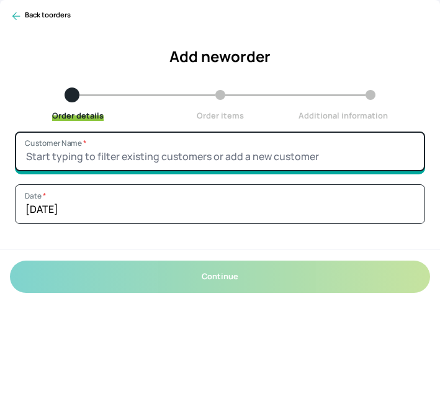
click at [285, 156] on input "Customer Name *" at bounding box center [220, 152] width 410 height 40
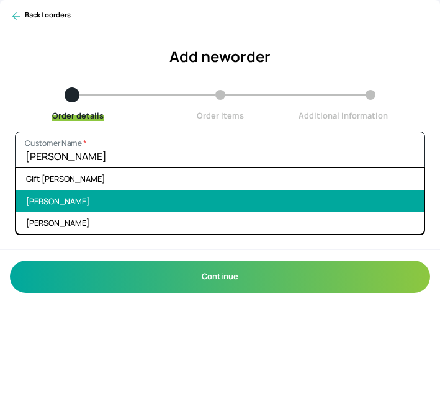
click at [258, 195] on li "[PERSON_NAME]" at bounding box center [220, 202] width 408 height 22
type input "[PERSON_NAME]"
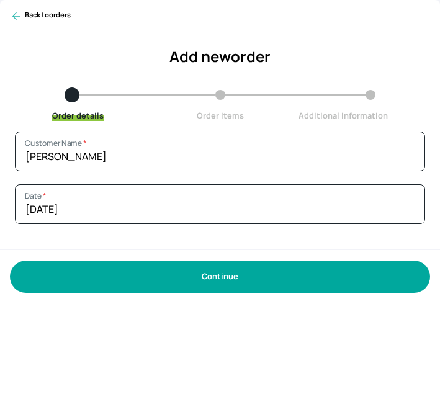
click at [235, 274] on button "Continue" at bounding box center [220, 277] width 420 height 32
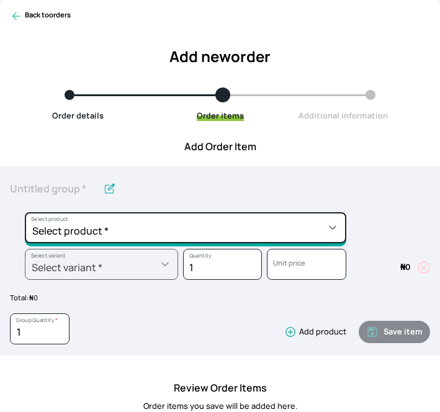
click at [203, 230] on select "Select product * Big Frame (Black) Canvas Print Canvas Print - Standard Canvas …" at bounding box center [186, 227] width 322 height 31
select select "9ad63bc5-ced3-43c1-96e5-a90d5a13a887"
click at [25, 212] on select "Select product * Big Frame (Black) Canvas Print Canvas Print - Standard Canvas …" at bounding box center [186, 227] width 322 height 31
type input "Lustre Print - PRO"
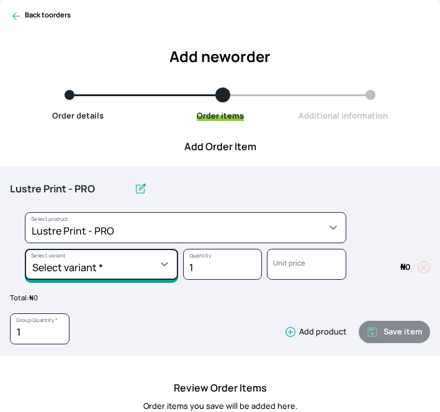
click at [150, 263] on select "Select variant * 10 by 10 10 by 12 10 by 15 10 by 16 11 by 12 11 by 14 11.7 by …" at bounding box center [101, 264] width 153 height 31
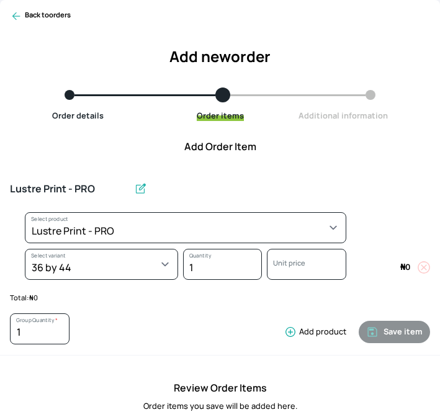
select select "9ad63bc5-ced3-43c1-96e5-a90d5a13a887"
select select "a56a7ffb-a501-415b-afd5-6896a1c480ef"
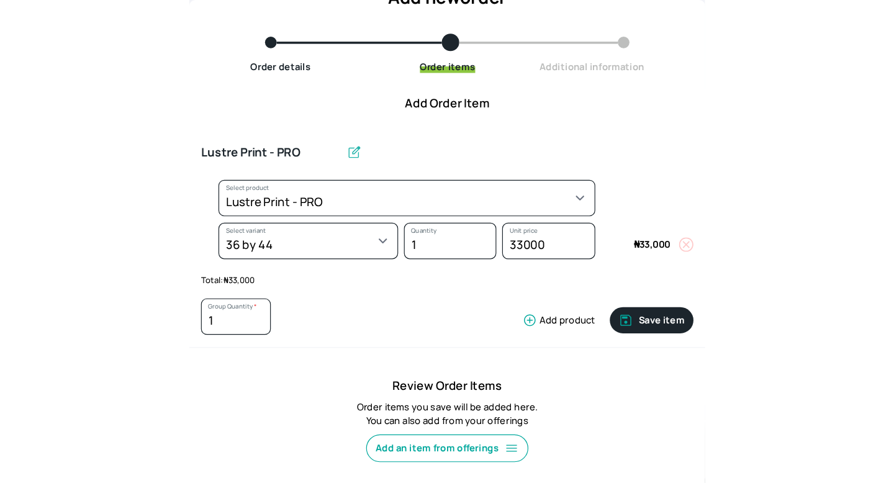
scroll to position [79, 0]
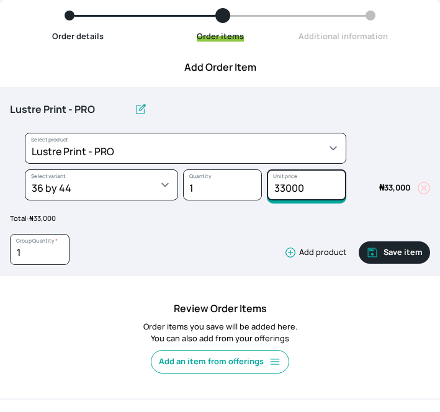
click at [284, 185] on input "33000" at bounding box center [306, 184] width 79 height 31
type input "30000"
click at [294, 253] on icon "button" at bounding box center [290, 252] width 12 height 12
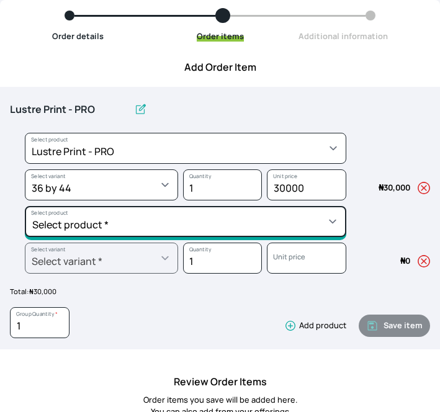
click at [218, 234] on select "Select product * Big Frame (Black) Canvas Print Canvas Print - Standard Canvas …" at bounding box center [186, 221] width 322 height 31
select select "a298281d-f782-4155-9034-b3e95170ad5d"
click at [25, 206] on select "Select product * Big Frame (Black) Canvas Print Canvas Print - Standard Canvas …" at bounding box center [186, 221] width 322 height 31
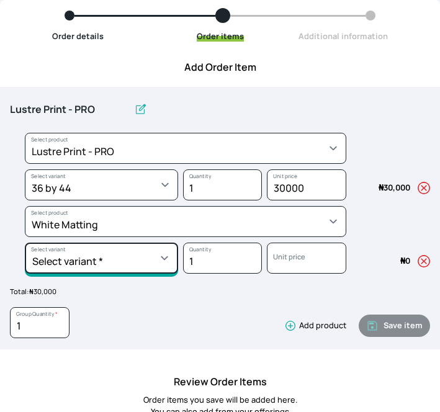
click at [160, 264] on select "Select variant * 10 by 10 10 by 12 10 by 13 11 by 14 12 by 12 12 by 13 12 by 16…" at bounding box center [101, 258] width 153 height 31
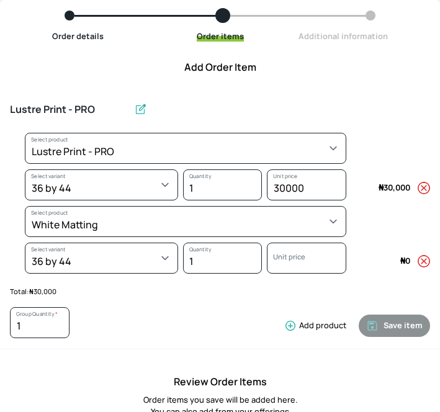
select select "a298281d-f782-4155-9034-b3e95170ad5d"
select select "da6d4a5e-0061-454a-8524-3399679cb482"
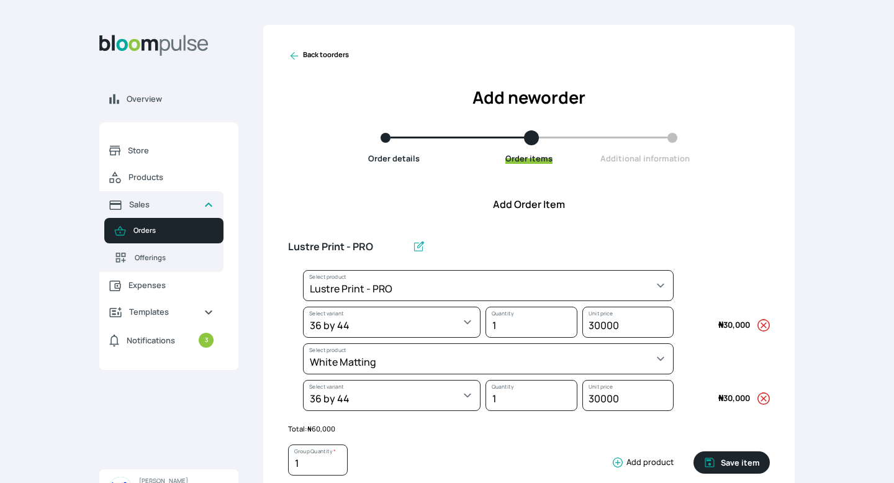
scroll to position [129, 0]
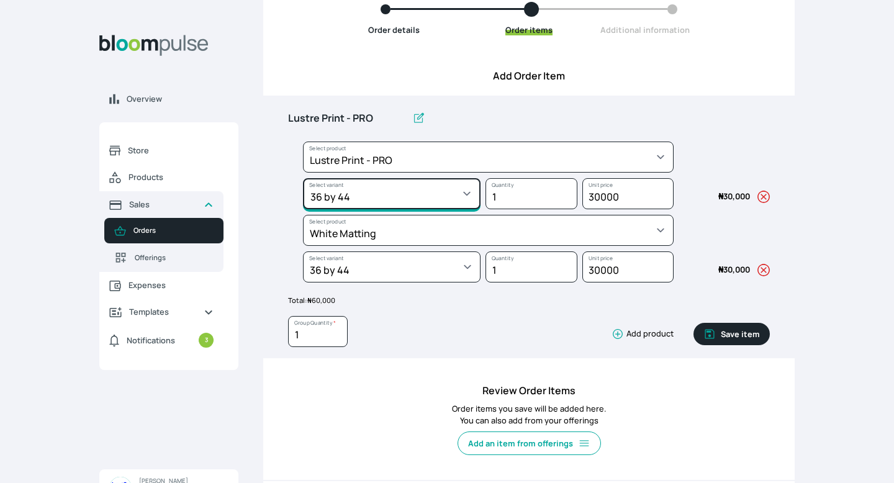
click at [440, 184] on select "Select variant * 10 by 10 10 by 12 10 by 15 10 by 16 11 by 12 11 by 14 11.7 by …" at bounding box center [392, 193] width 178 height 31
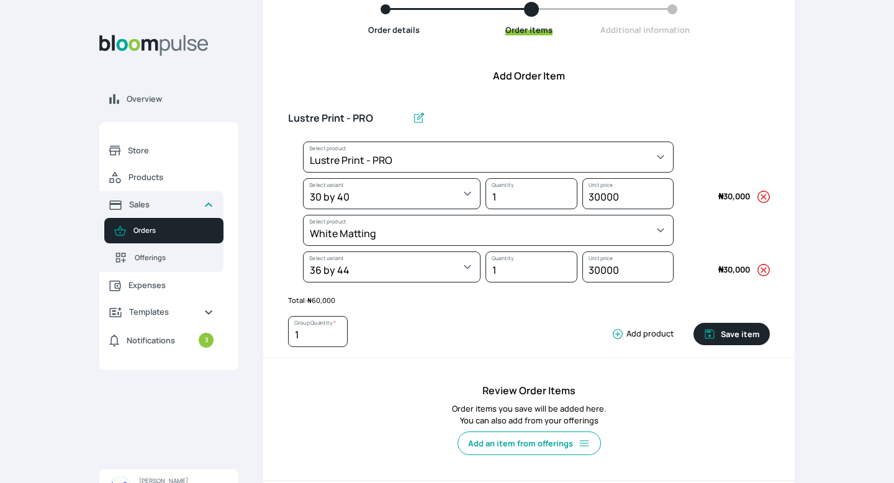
select select "9ad63bc5-ced3-43c1-96e5-a90d5a13a887"
select select "993ab57b-0344-4ff5-b4f9-57e0971e106c"
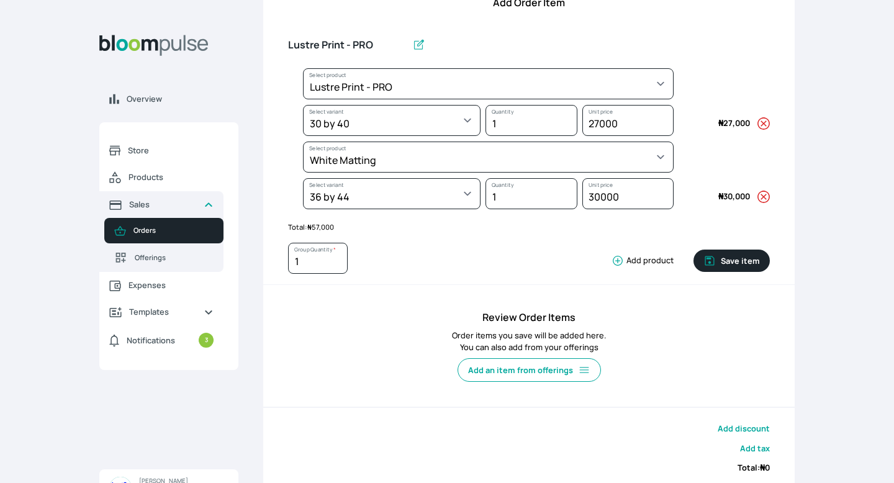
scroll to position [226, 0]
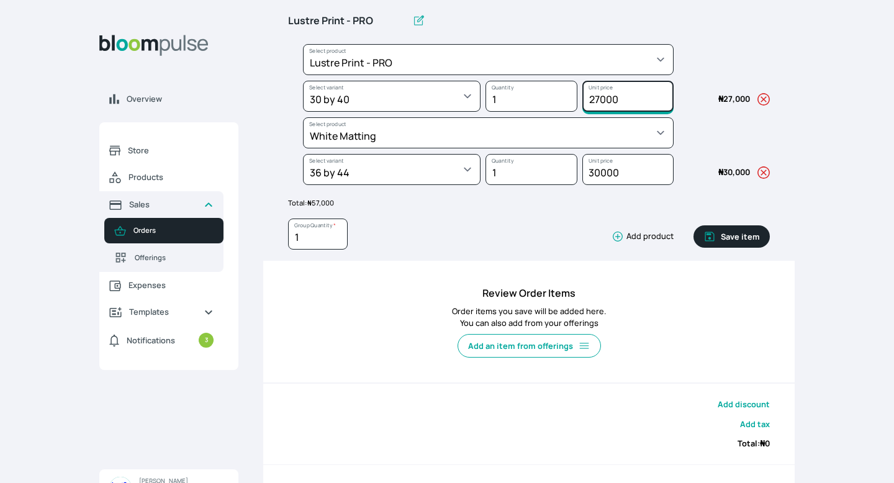
click at [440, 99] on input "27000" at bounding box center [627, 96] width 91 height 31
type input "30000"
click at [440, 237] on icon "button" at bounding box center [617, 236] width 12 height 12
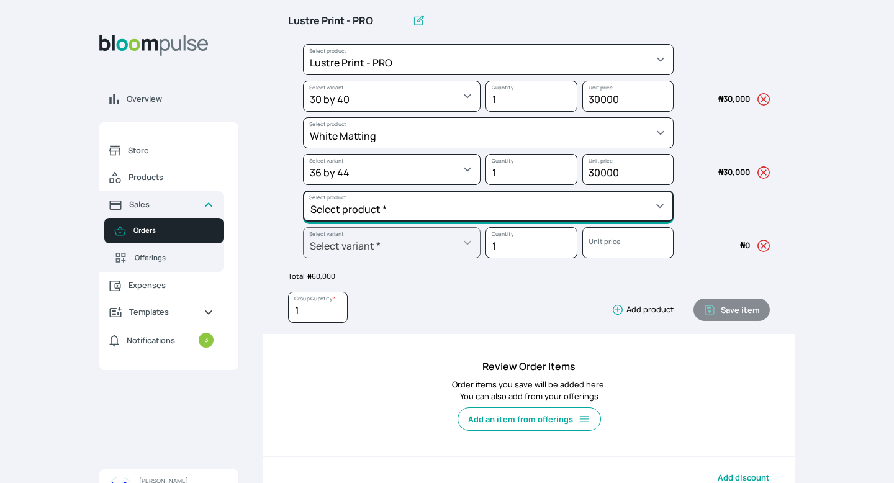
click at [440, 206] on select "Select product * Big Frame (Black) Canvas Print Canvas Print - Standard Canvas …" at bounding box center [488, 206] width 371 height 31
select select "beb3be17-b4e5-4987-b6dd-c3a99289a76b"
click at [303, 191] on select "Select product * Big Frame (Black) Canvas Print Canvas Print - Standard Canvas …" at bounding box center [488, 206] width 371 height 31
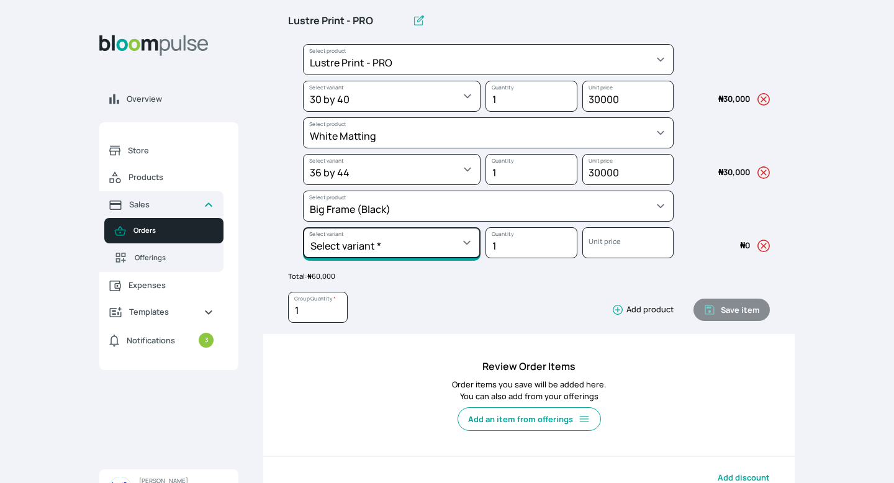
click at [346, 241] on select "Select variant * 30 by 36 30 by 40 36 by 36 36 by 44 36 by 48 40 by 60 48 by 30…" at bounding box center [392, 242] width 178 height 31
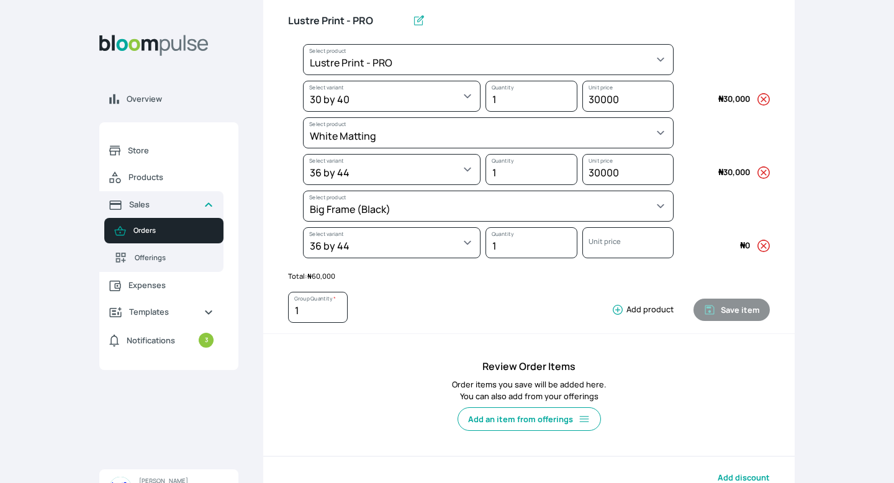
select select "beb3be17-b4e5-4987-b6dd-c3a99289a76b"
select select "578d9dc8-110b-454c-b2fc-eb35a567f744"
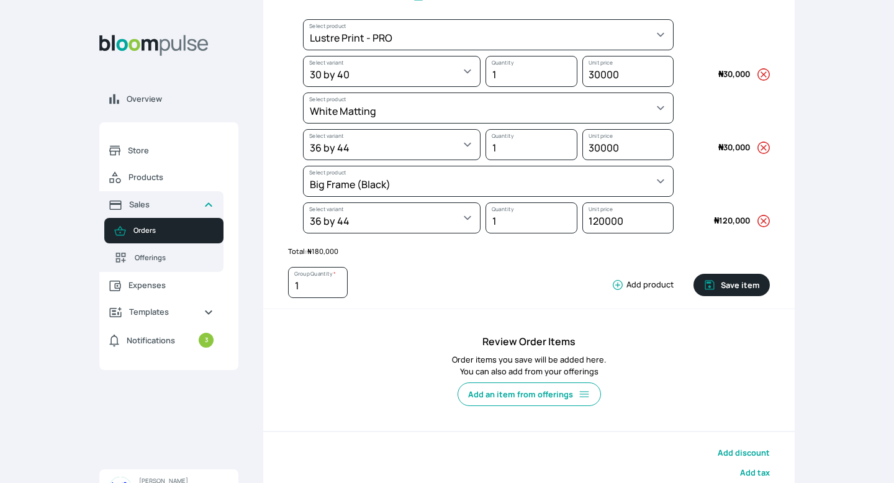
scroll to position [259, 0]
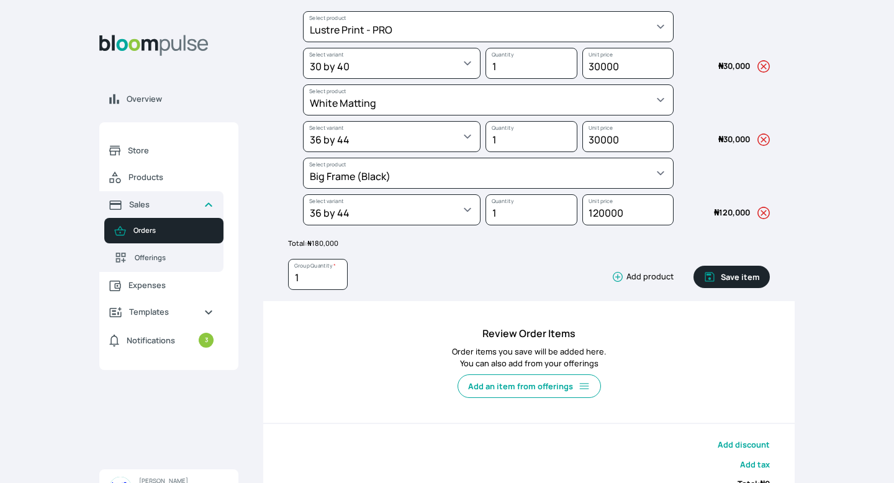
click at [440, 279] on icon "button" at bounding box center [617, 277] width 12 height 12
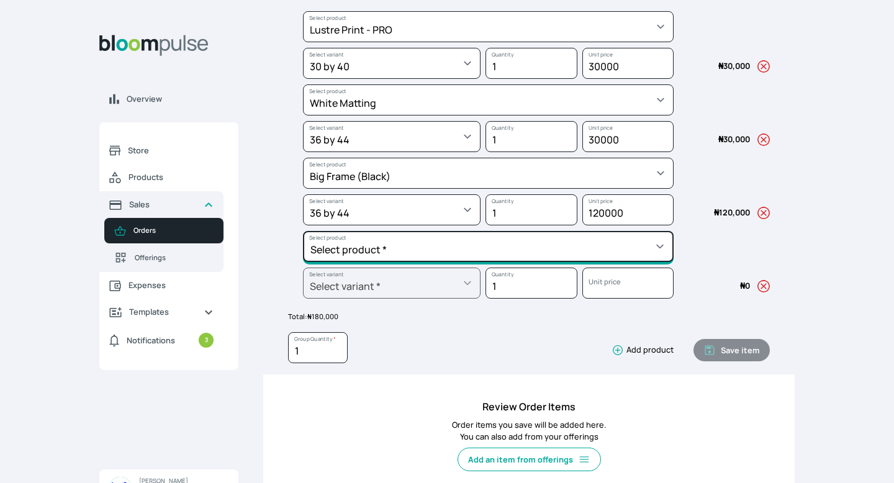
click at [440, 245] on select "Select product * Big Frame (Black) Canvas Print Canvas Print - Standard Canvas …" at bounding box center [488, 246] width 371 height 31
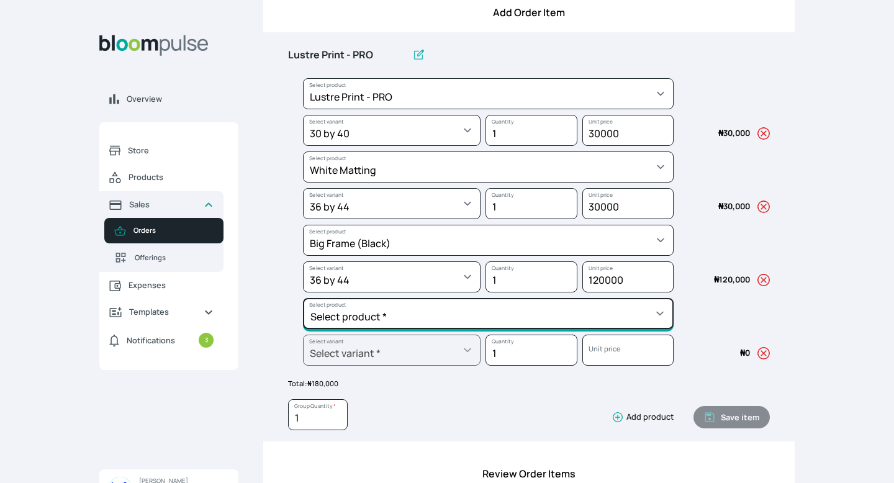
scroll to position [218, 0]
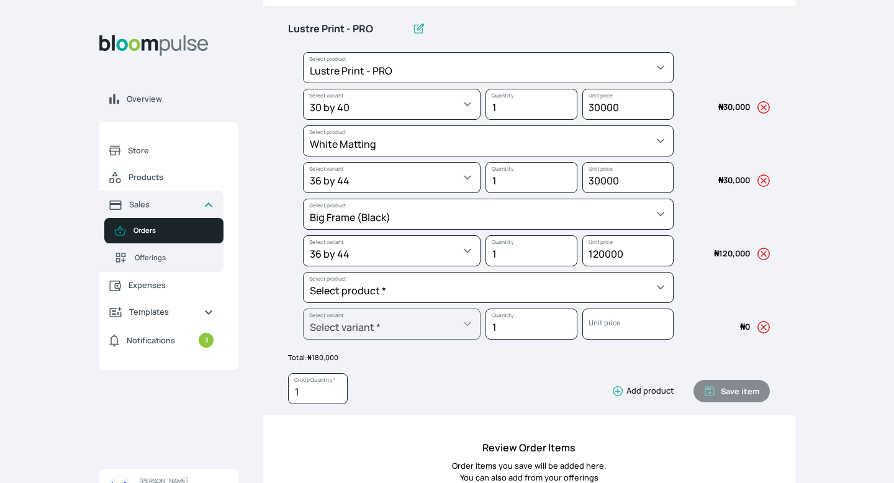
click at [440, 328] on icon "button" at bounding box center [763, 327] width 12 height 12
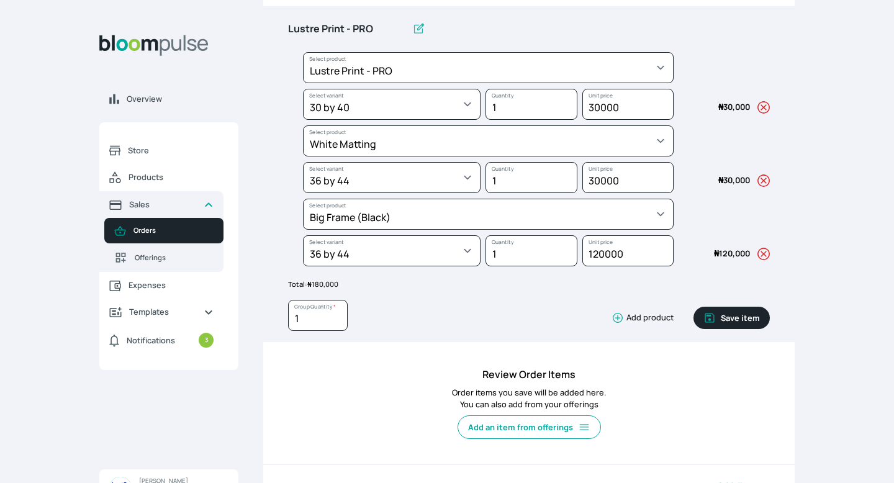
click at [440, 322] on button "Save item" at bounding box center [731, 318] width 76 height 22
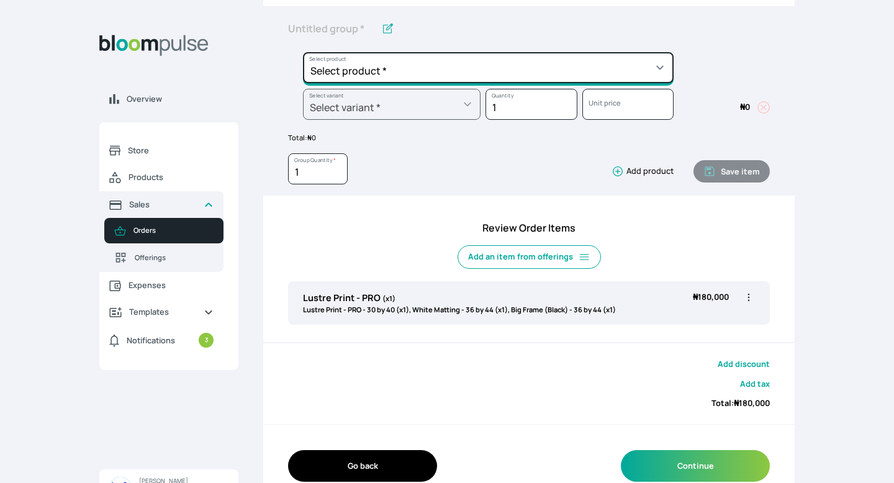
click at [440, 74] on select "Select product * Big Frame (Black) Canvas Print Canvas Print - Standard Canvas …" at bounding box center [488, 67] width 371 height 31
select select "253dc146-6757-41b8-b2bc-3e220377dfa3"
click at [303, 52] on select "Select product * Big Frame (Black) Canvas Print Canvas Print - Standard Canvas …" at bounding box center [488, 67] width 371 height 31
type input "Express Order"
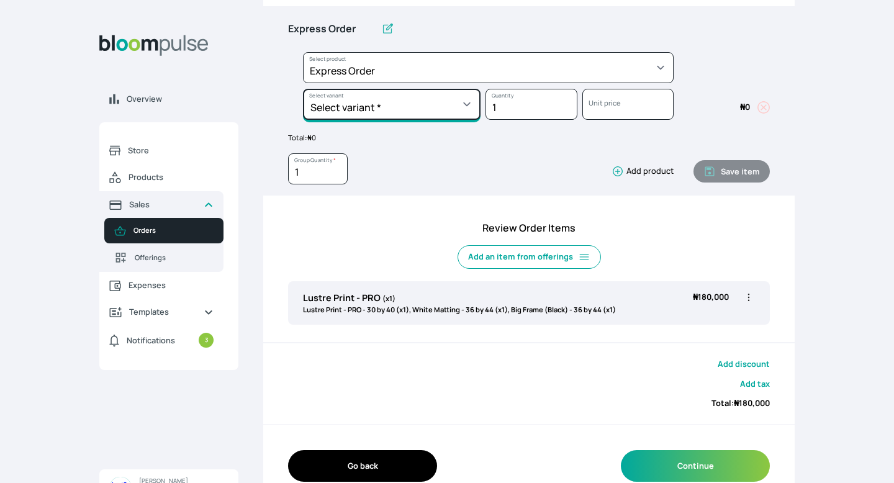
click at [436, 110] on select "Select variant * Express Production" at bounding box center [392, 104] width 178 height 31
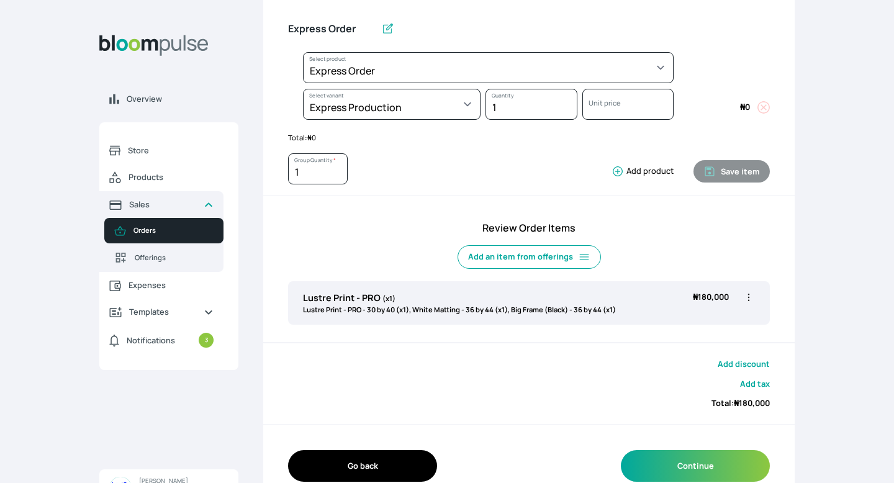
select select "253dc146-6757-41b8-b2bc-3e220377dfa3"
select select "acf20c8b-afc3-4878-9880-b51f7e470fb9"
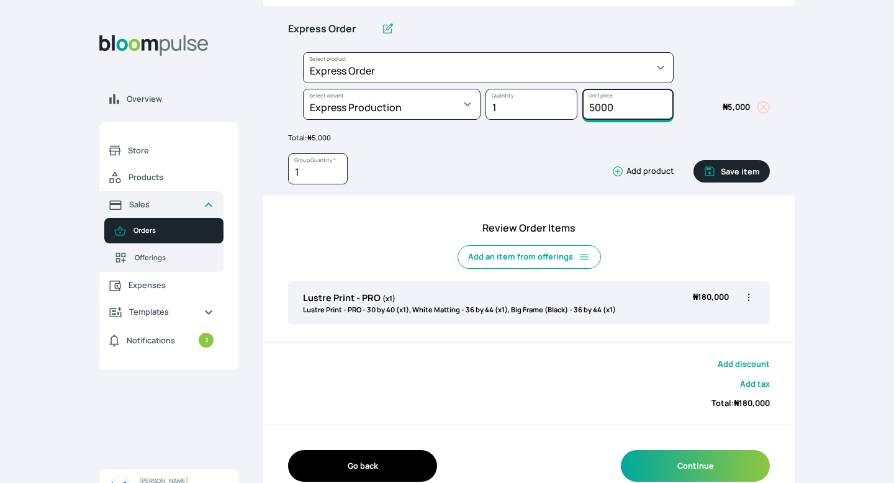
click at [440, 109] on input "5000" at bounding box center [627, 104] width 91 height 31
type input "20000"
click at [440, 169] on button "Save item" at bounding box center [731, 171] width 76 height 22
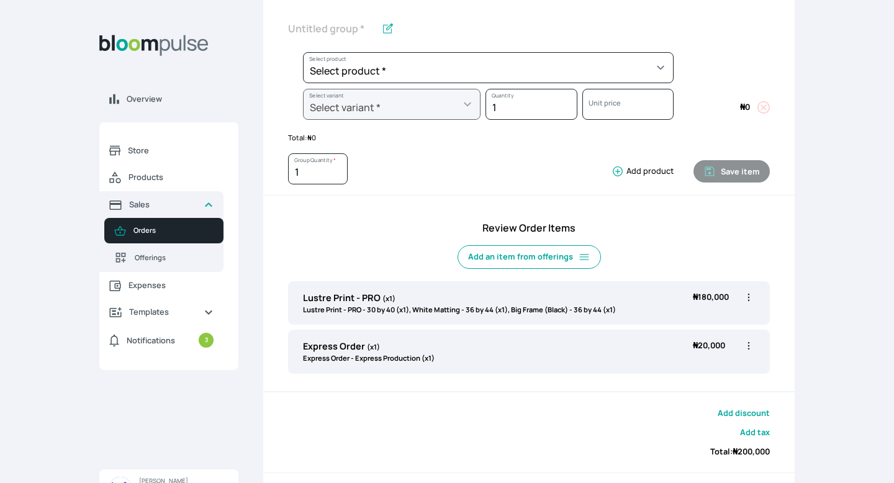
click at [440, 295] on icon "button" at bounding box center [748, 297] width 12 height 12
click at [440, 315] on li "Edit" at bounding box center [700, 323] width 109 height 22
click at [440, 299] on icon "button" at bounding box center [748, 297] width 12 height 12
click at [440, 320] on span "Edit" at bounding box center [700, 323] width 89 height 12
type input "Lustre Print - PRO"
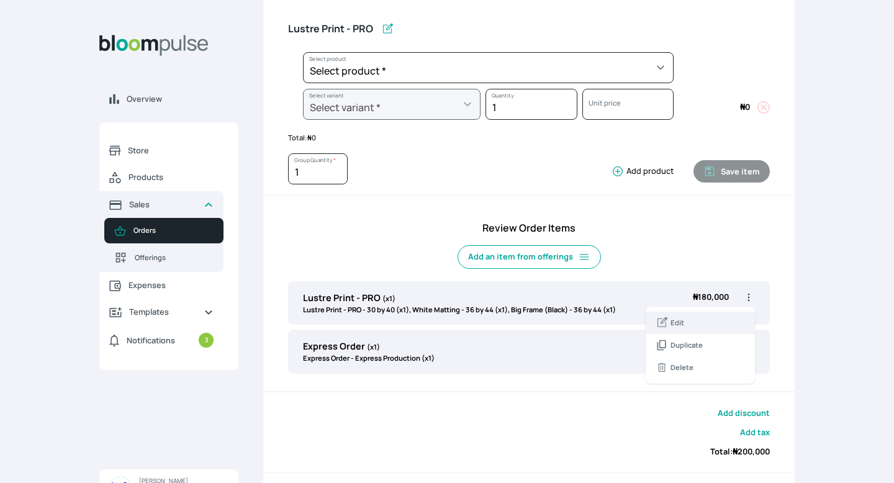
select select "9ad63bc5-ced3-43c1-96e5-a90d5a13a887"
select select "993ab57b-0344-4ff5-b4f9-57e0971e106c"
select select "a298281d-f782-4155-9034-b3e95170ad5d"
select select "da6d4a5e-0061-454a-8524-3399679cb482"
select select "beb3be17-b4e5-4987-b6dd-c3a99289a76b"
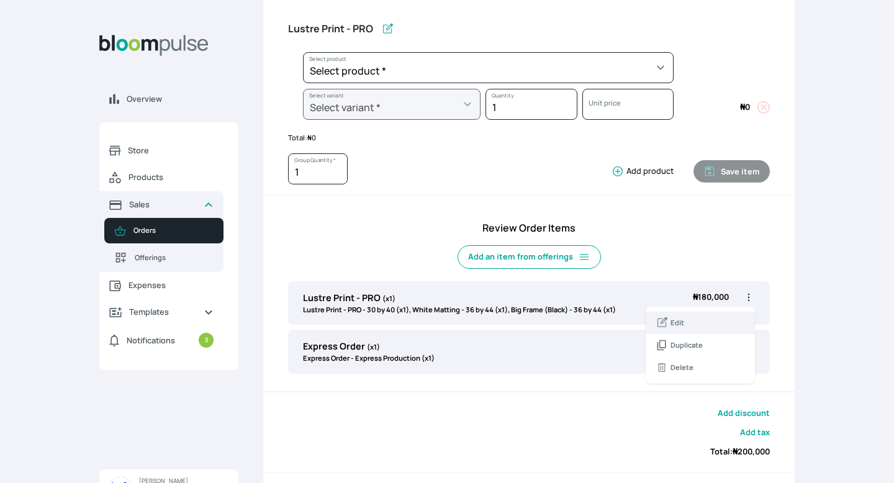
select select "578d9dc8-110b-454c-b2fc-eb35a567f744"
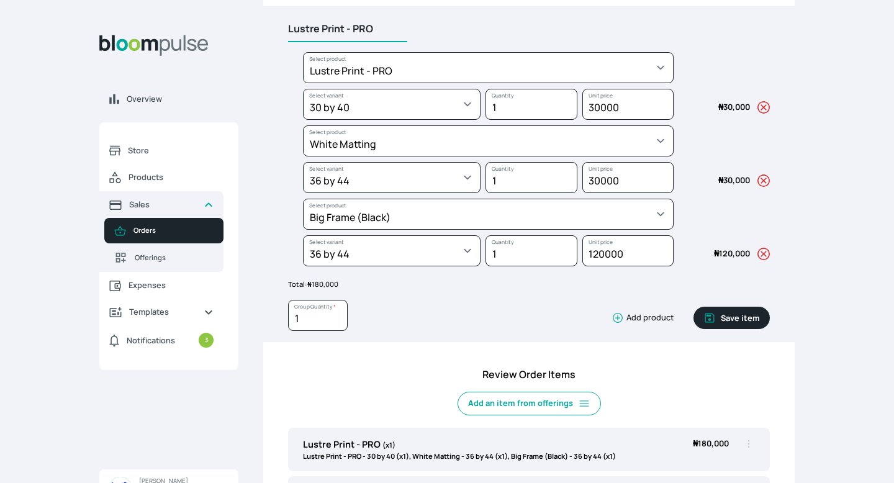
click at [377, 24] on input "Lustre Print - PRO" at bounding box center [347, 29] width 119 height 26
type input "L"
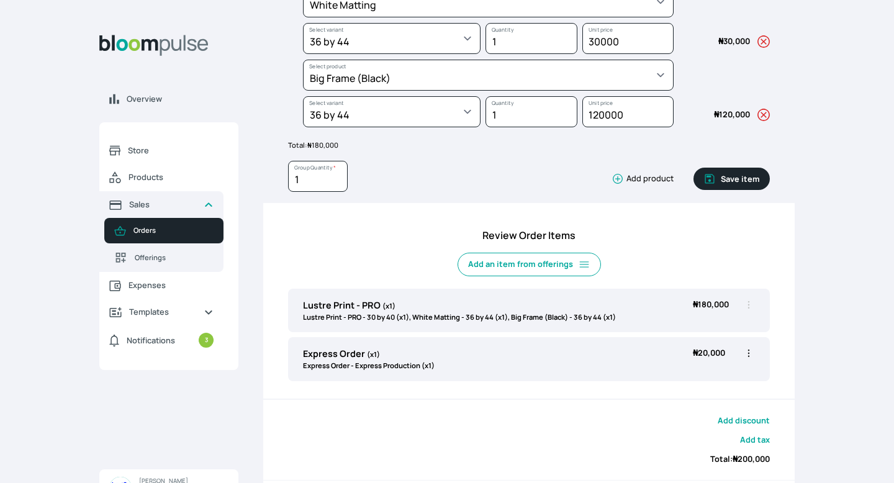
scroll to position [368, 0]
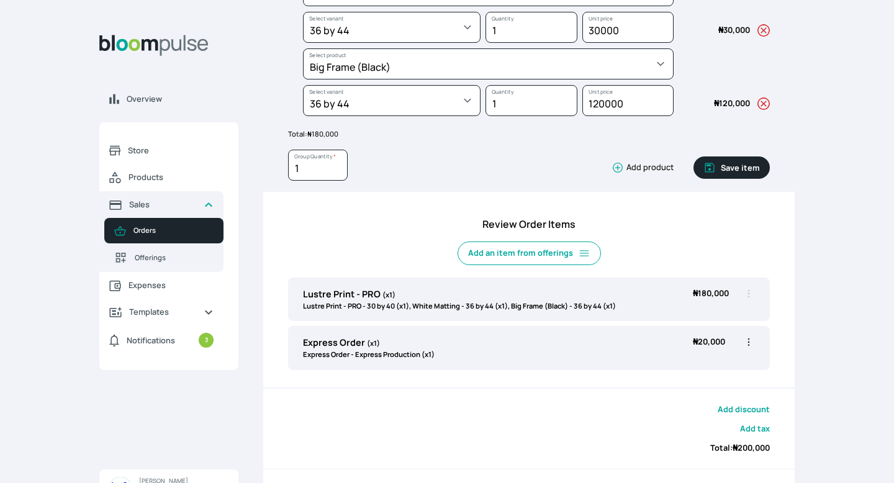
type input "Gallery Frame 36 x 44"
click at [440, 167] on button "Save item" at bounding box center [731, 167] width 76 height 22
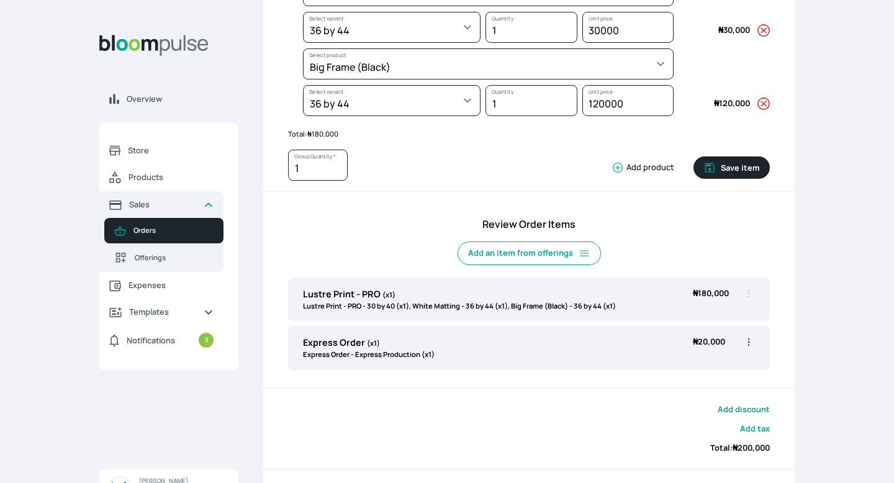
scroll to position [290, 0]
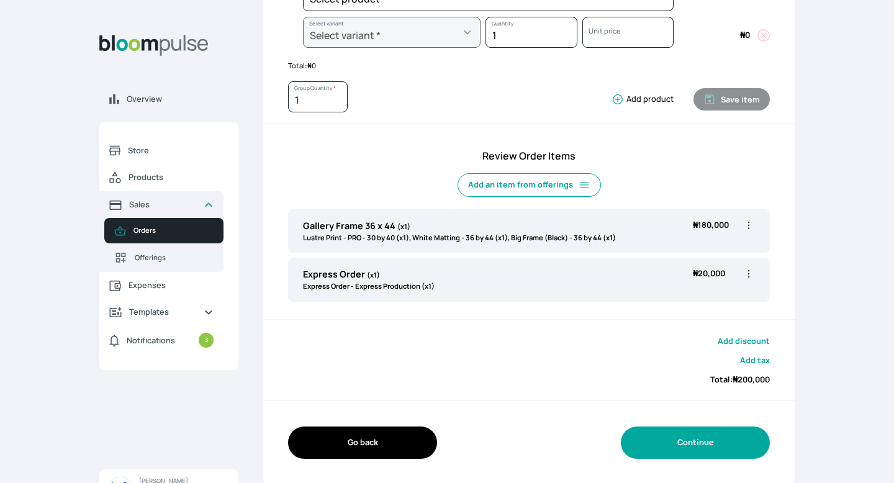
click at [440, 412] on button "Continue" at bounding box center [695, 442] width 149 height 32
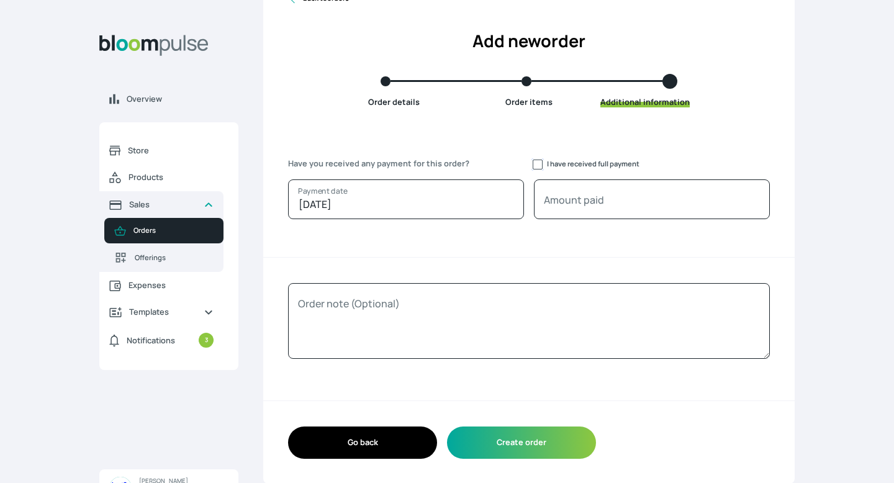
click at [440, 161] on input "I have received full payment" at bounding box center [538, 165] width 10 height 10
checkbox input "true"
type input "200000"
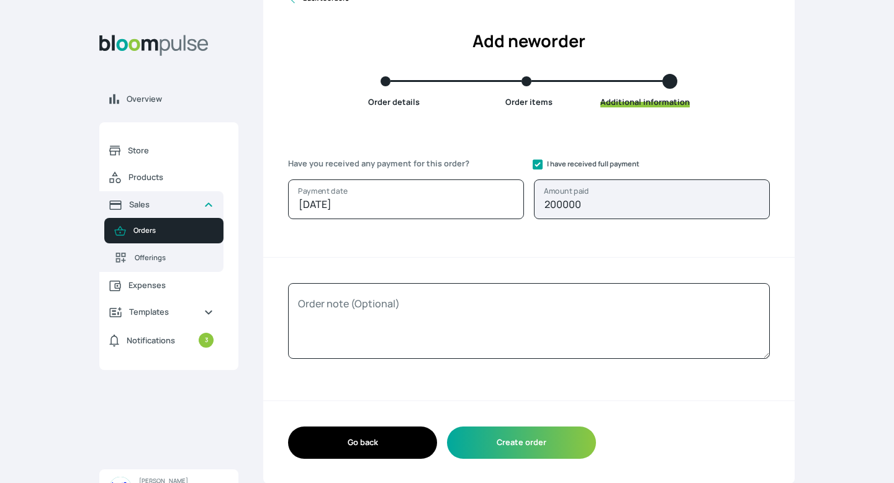
click at [392, 412] on button "Go back" at bounding box center [362, 442] width 149 height 32
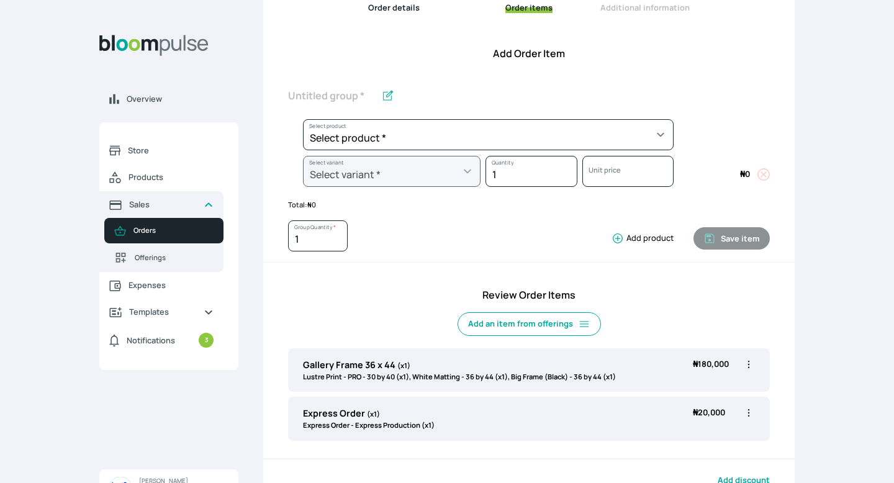
scroll to position [290, 0]
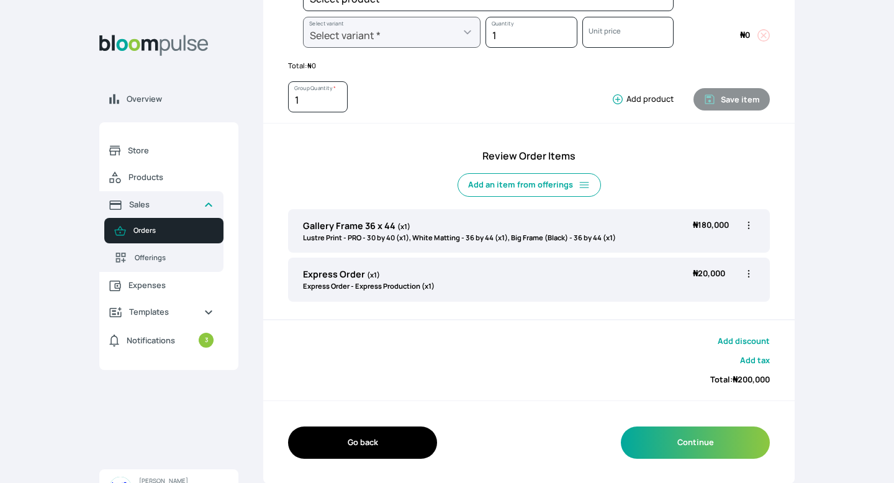
click at [440, 226] on icon "button" at bounding box center [748, 225] width 12 height 12
click at [440, 253] on span "Edit" at bounding box center [700, 251] width 89 height 12
type input "Gallery Frame 36 x 44"
select select "9ad63bc5-ced3-43c1-96e5-a90d5a13a887"
select select "993ab57b-0344-4ff5-b4f9-57e0971e106c"
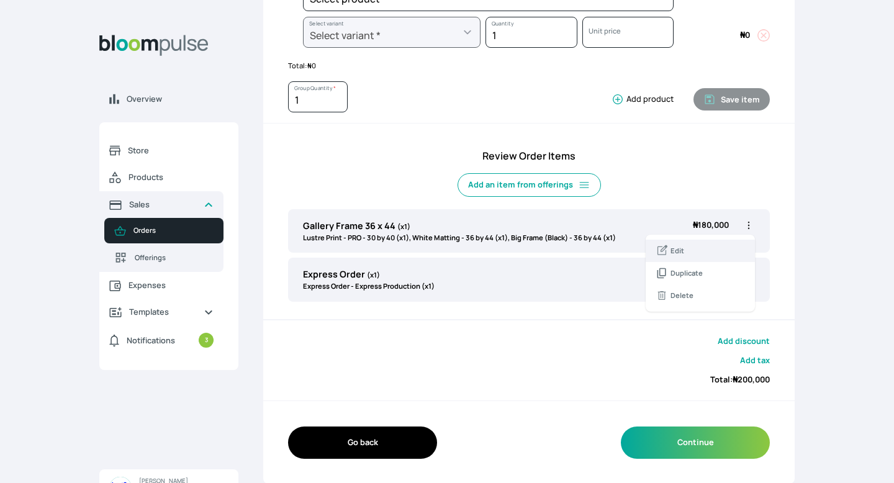
select select "a298281d-f782-4155-9034-b3e95170ad5d"
select select "da6d4a5e-0061-454a-8524-3399679cb482"
select select "beb3be17-b4e5-4987-b6dd-c3a99289a76b"
select select "578d9dc8-110b-454c-b2fc-eb35a567f744"
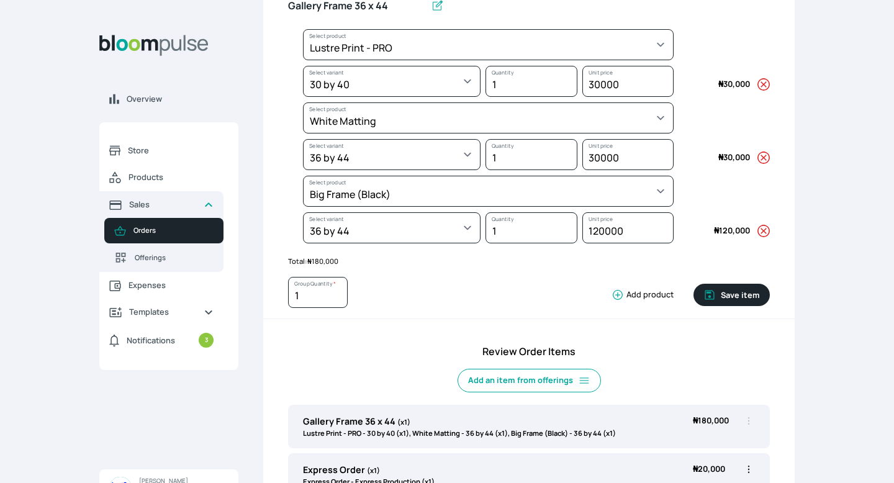
scroll to position [240, 0]
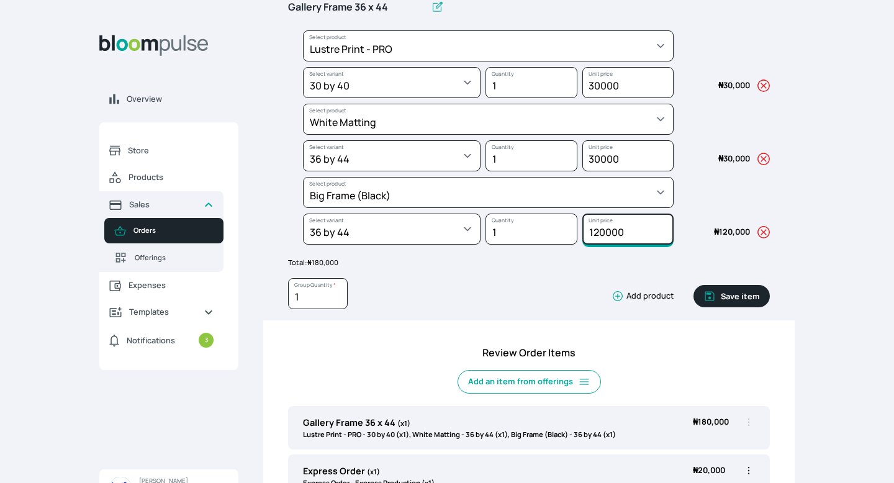
click at [440, 235] on input "120000" at bounding box center [627, 229] width 91 height 31
type input "130000"
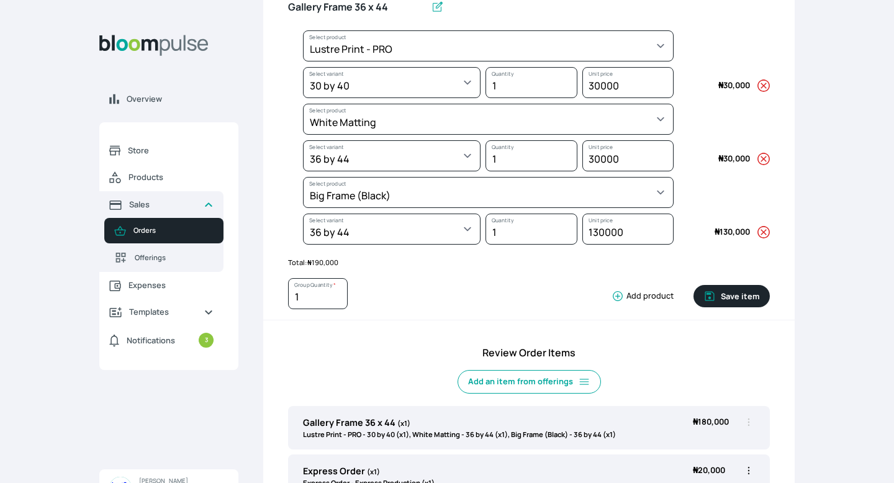
click at [440, 243] on html "Overview Store Products Sales Orders Offerings Expenses Templates Notifications…" at bounding box center [447, 1] width 894 height 483
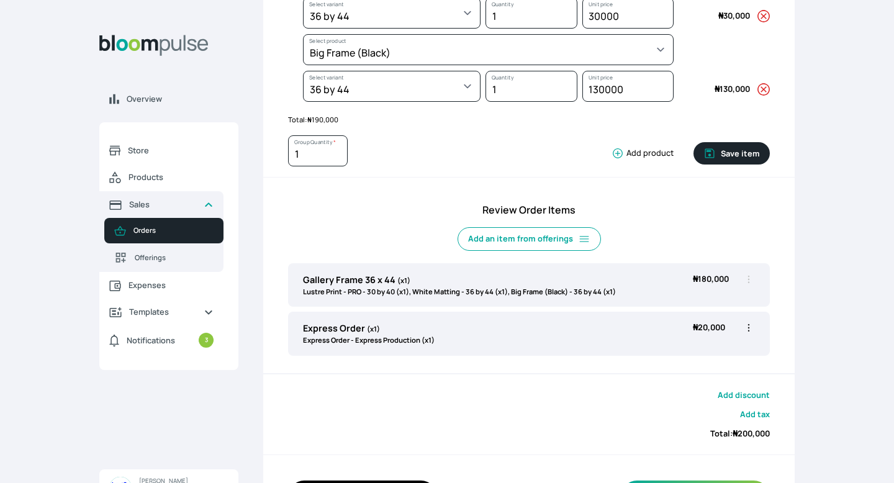
scroll to position [436, 0]
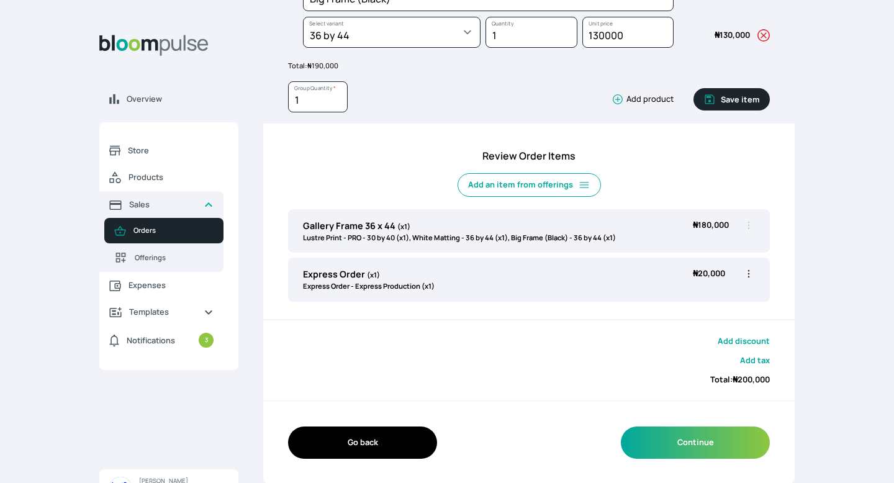
click at [440, 106] on button "Save item" at bounding box center [731, 99] width 76 height 22
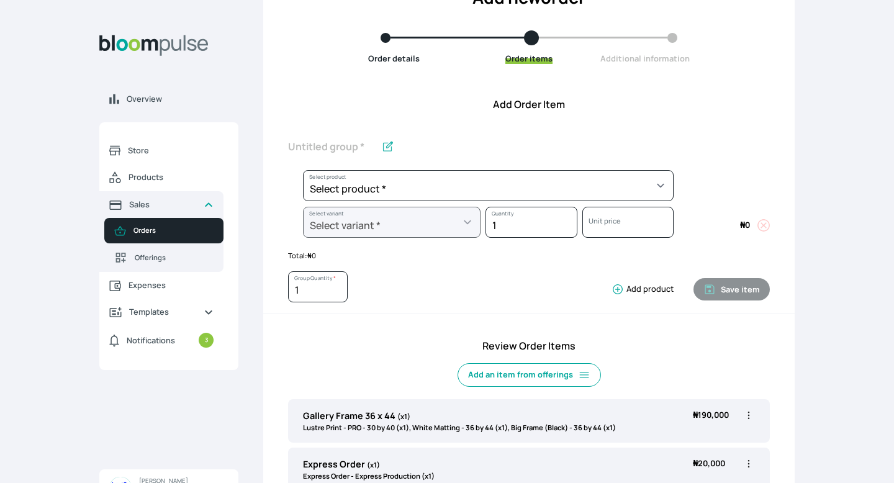
scroll to position [290, 0]
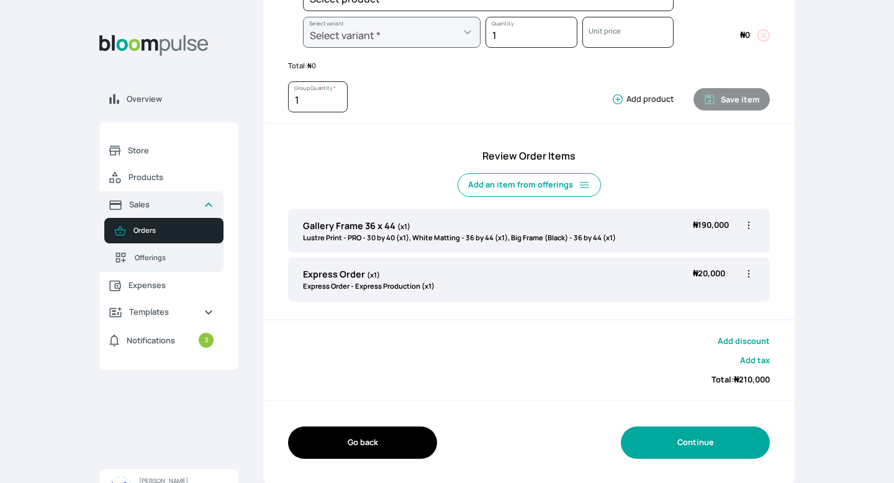
click at [440, 412] on button "Continue" at bounding box center [695, 442] width 149 height 32
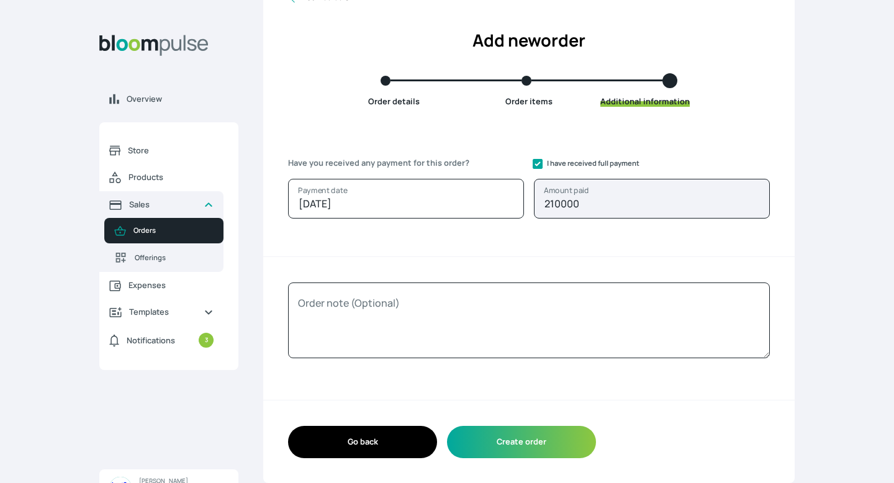
scroll to position [56, 0]
click at [440, 164] on input "I have received full payment" at bounding box center [538, 165] width 10 height 10
checkbox input "false"
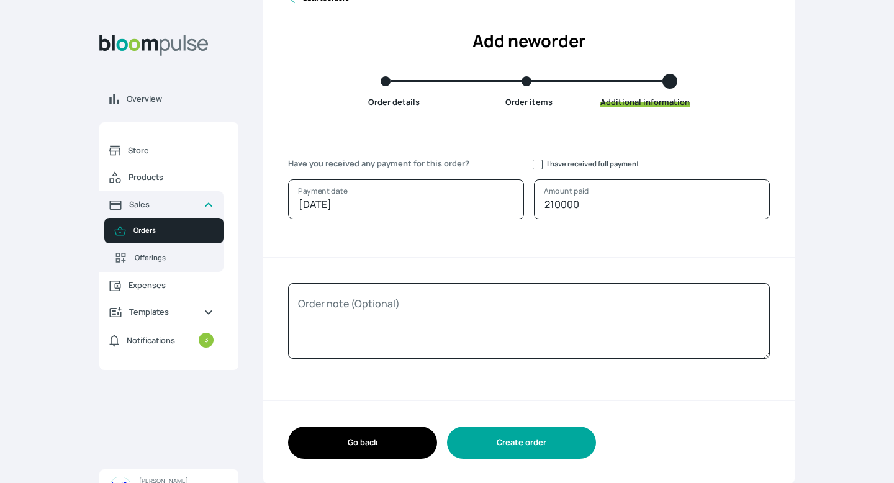
click at [440, 412] on button "Create order" at bounding box center [521, 442] width 149 height 32
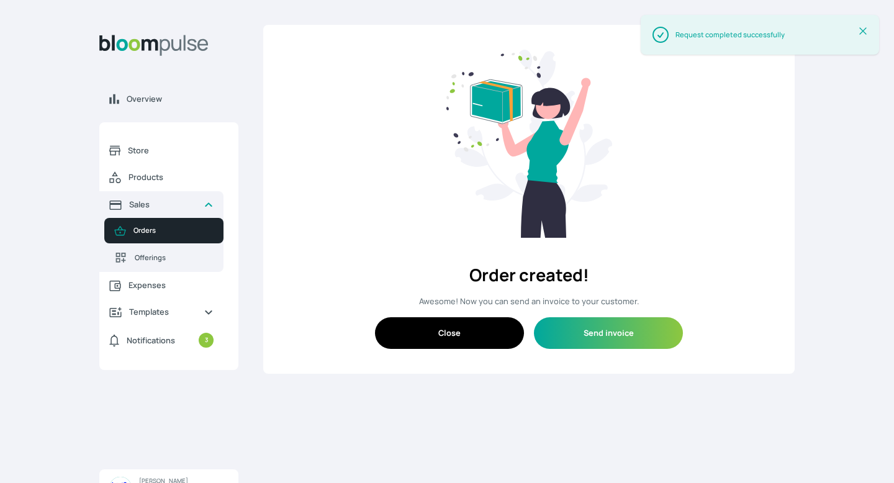
click at [440, 333] on button "Close" at bounding box center [449, 333] width 149 height 32
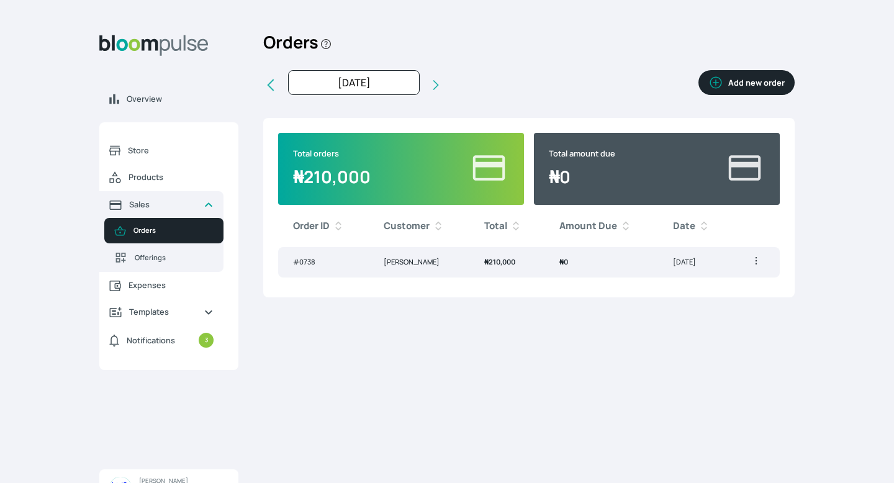
click at [440, 264] on td "[DATE]" at bounding box center [695, 262] width 74 height 30
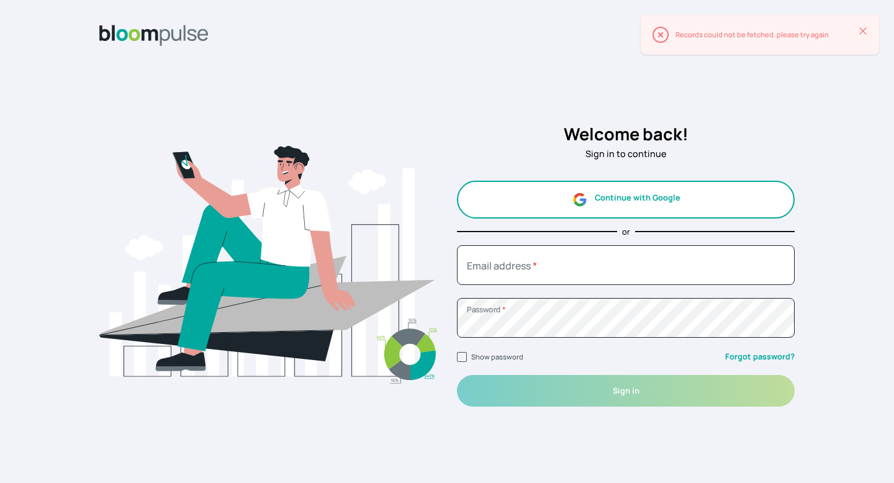
click at [683, 187] on button "Continue with Google" at bounding box center [626, 200] width 338 height 38
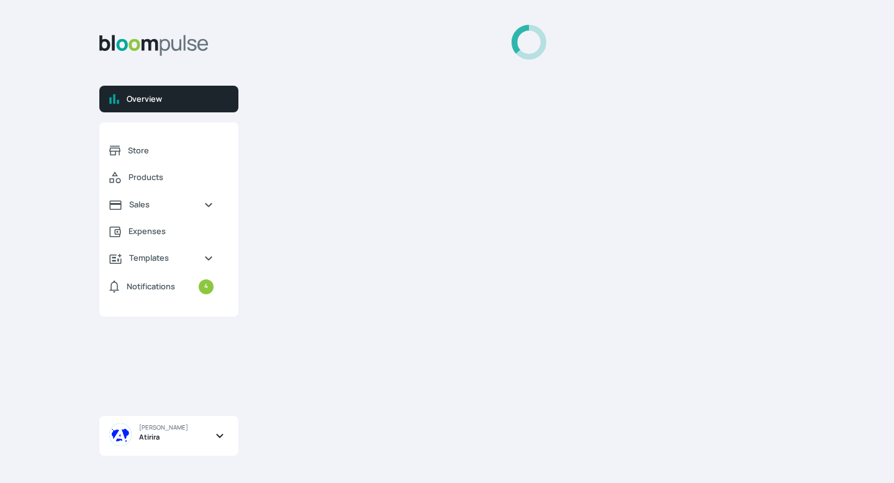
select select "2025"
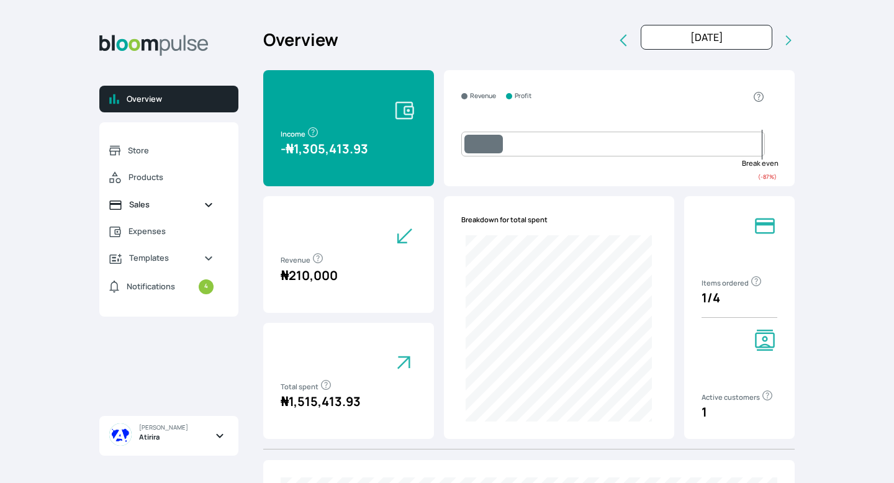
click at [137, 204] on span "Sales" at bounding box center [161, 205] width 65 height 12
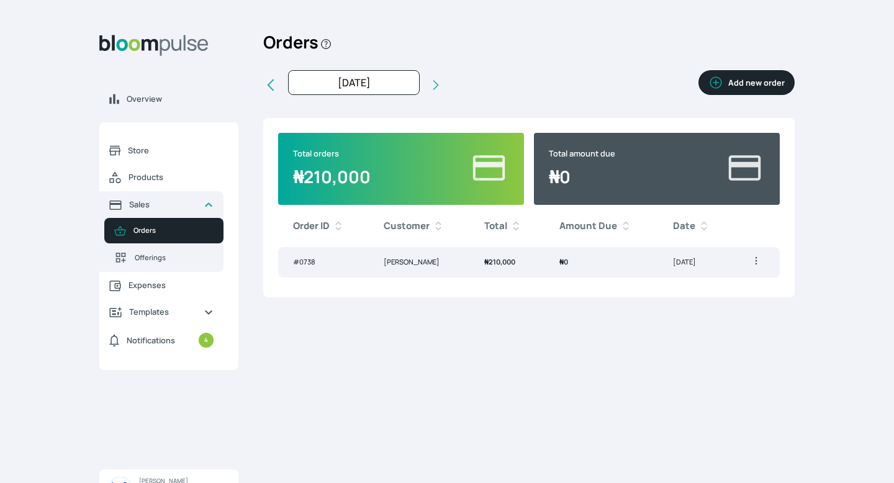
click at [661, 271] on td "[DATE]" at bounding box center [695, 262] width 74 height 30
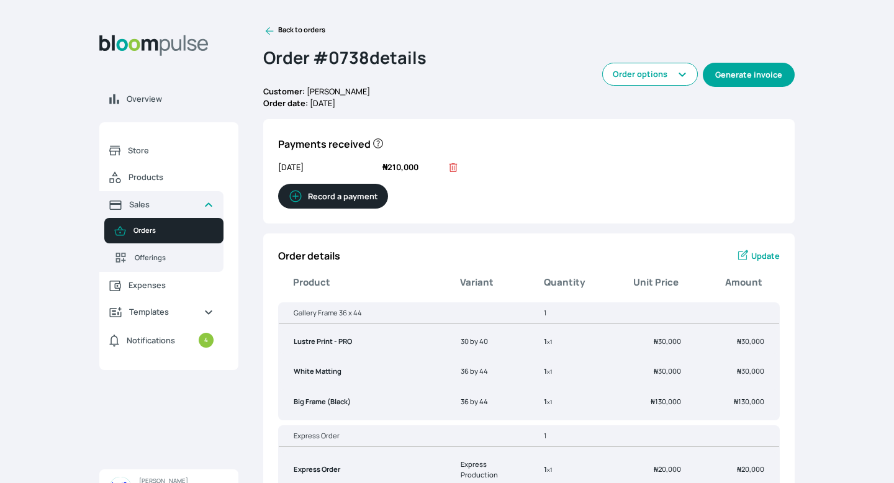
click at [755, 76] on button "Generate invoice" at bounding box center [749, 75] width 92 height 24
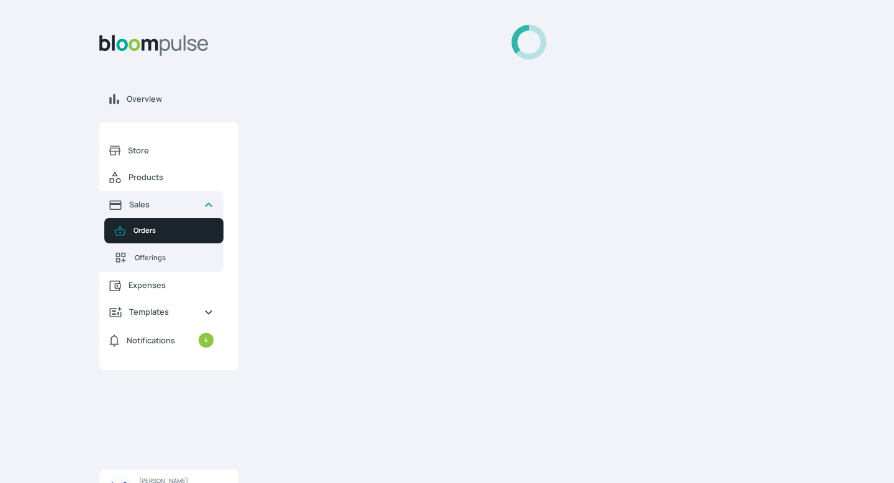
select select
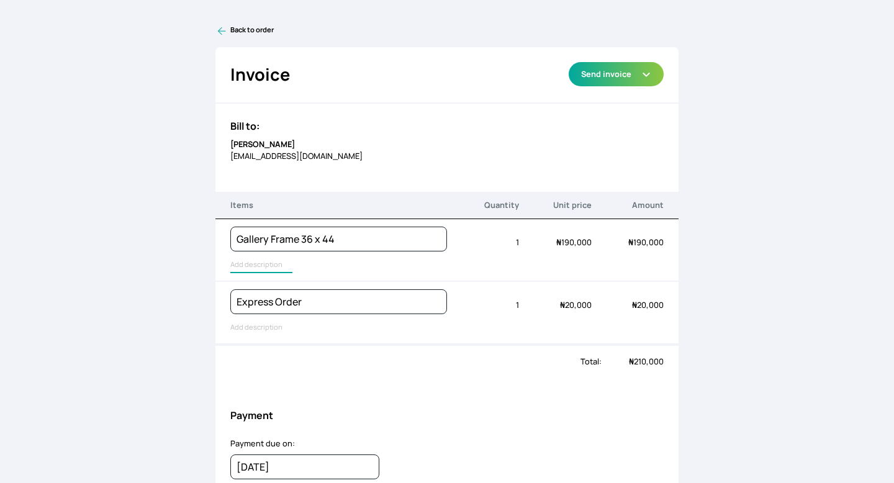
click at [255, 262] on input "text" at bounding box center [261, 265] width 62 height 16
type input "Lustre Print - PRO, White Matting, Big Frame (Black)"
click at [252, 315] on div at bounding box center [338, 314] width 217 height 1
click at [250, 335] on input "text" at bounding box center [261, 328] width 62 height 16
type input "Express Order"
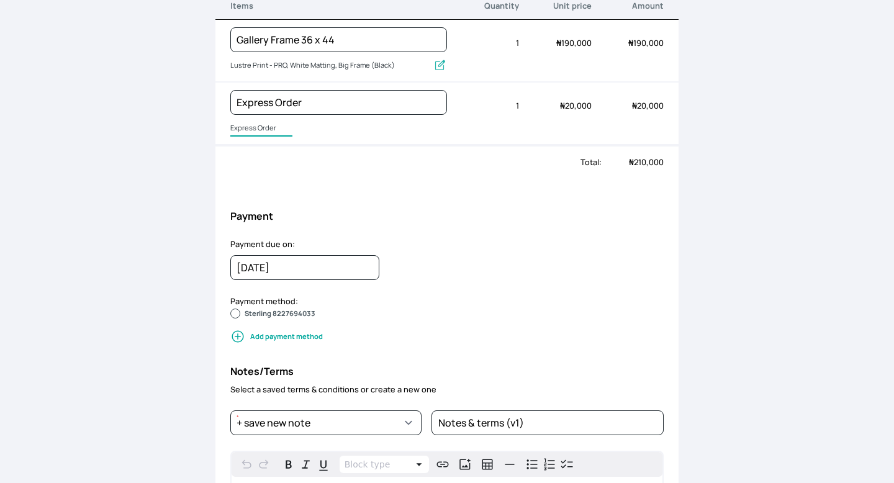
scroll to position [207, 0]
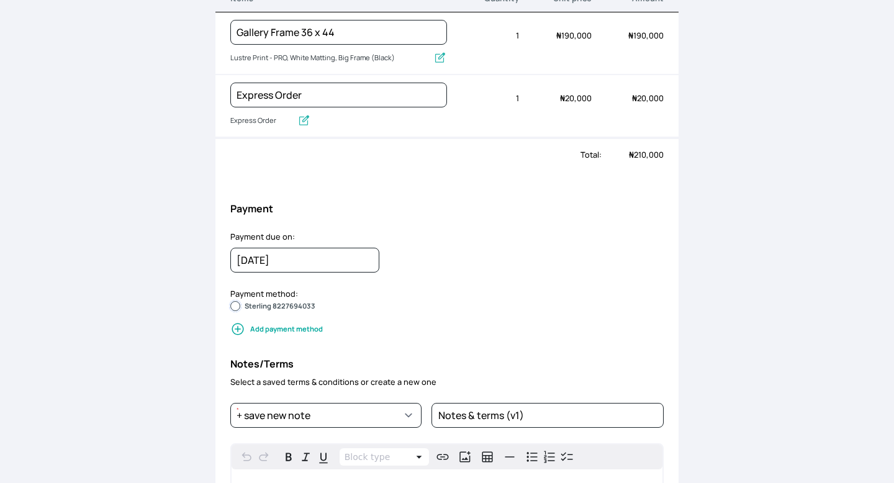
click at [235, 307] on input "Sterling 8227694033" at bounding box center [235, 306] width 10 height 10
radio input "true"
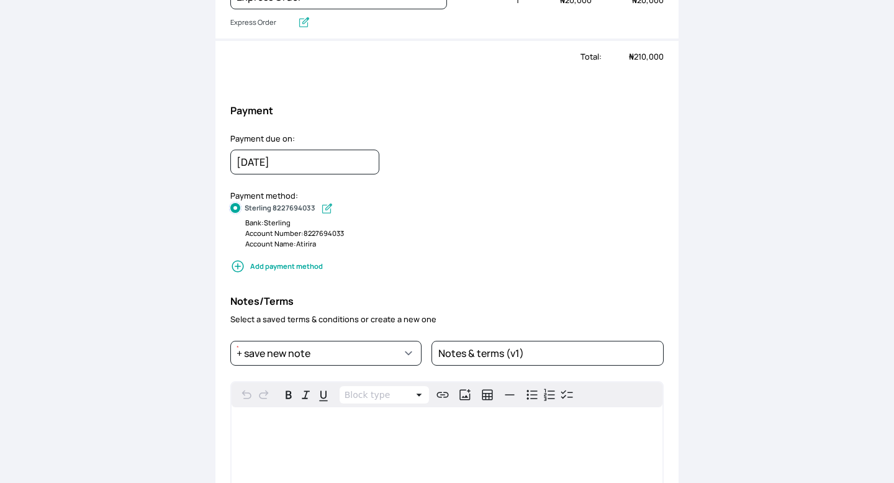
scroll to position [377, 0]
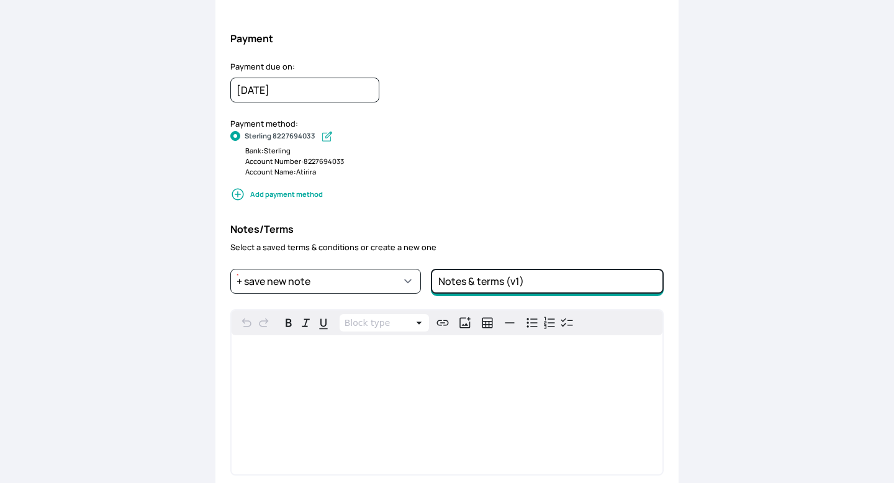
click at [462, 283] on input "Notes & terms (v1)" at bounding box center [547, 281] width 233 height 25
click at [500, 286] on input "Notes & terms (v1)" at bounding box center [547, 281] width 233 height 25
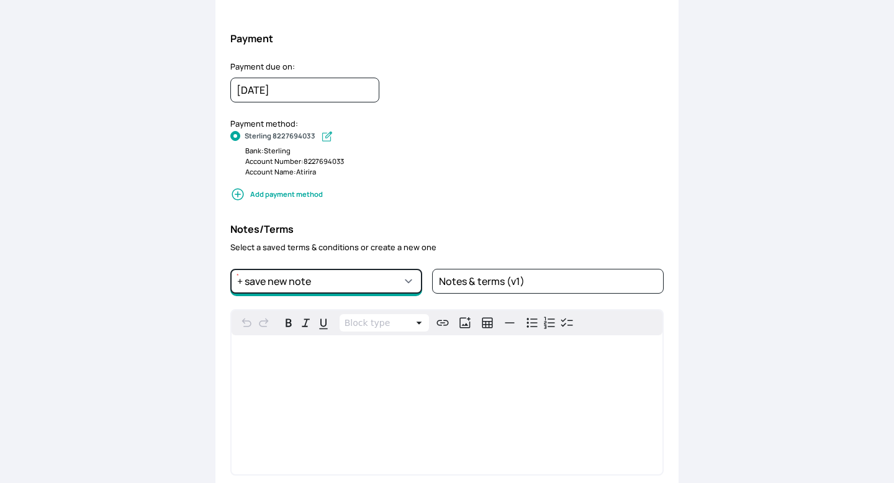
click at [392, 286] on select "Notes & terms (v1) + save new note" at bounding box center [326, 281] width 192 height 25
select select "5fd361b3-7651-4bd7-8090-67aa77f1920c"
click at [230, 269] on select "Notes & terms (v1) + save new note" at bounding box center [326, 281] width 192 height 25
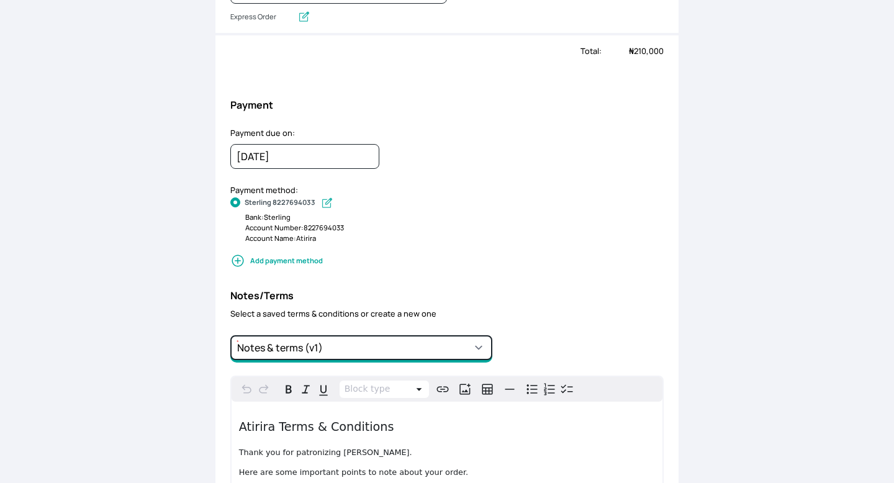
scroll to position [0, 0]
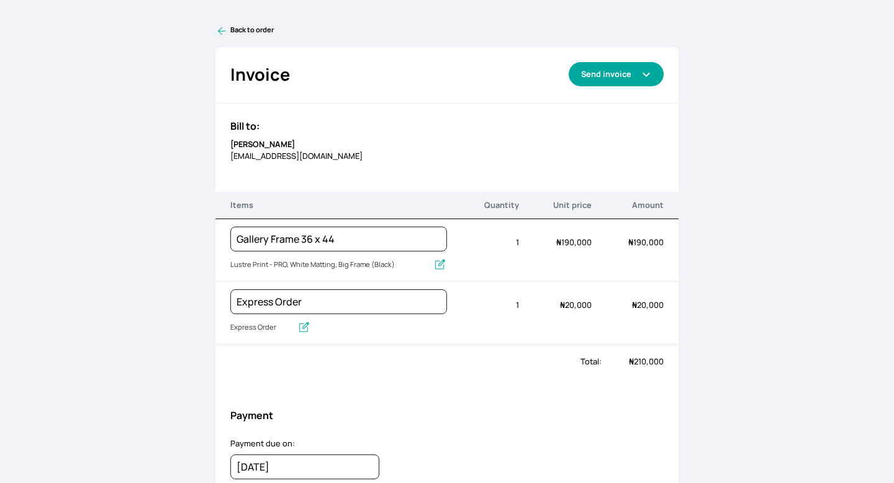
click at [584, 71] on button "Send invoice" at bounding box center [616, 74] width 95 height 24
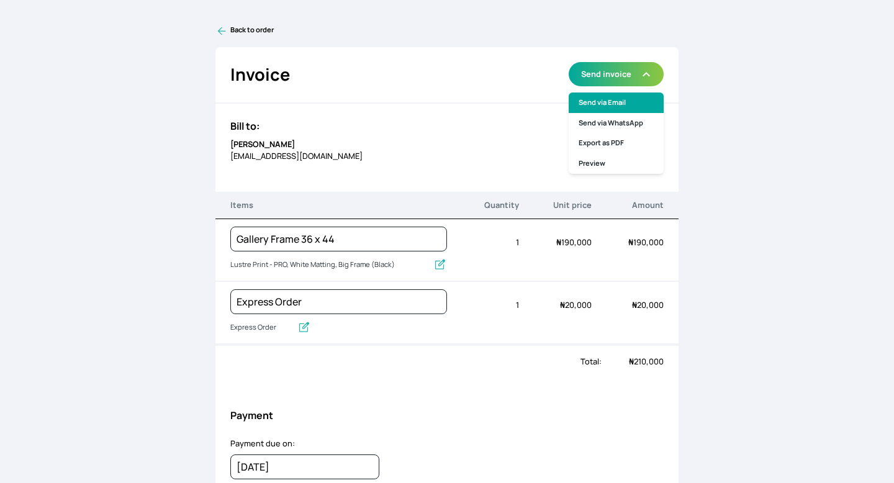
click at [598, 101] on link "Send via Email" at bounding box center [616, 102] width 95 height 20
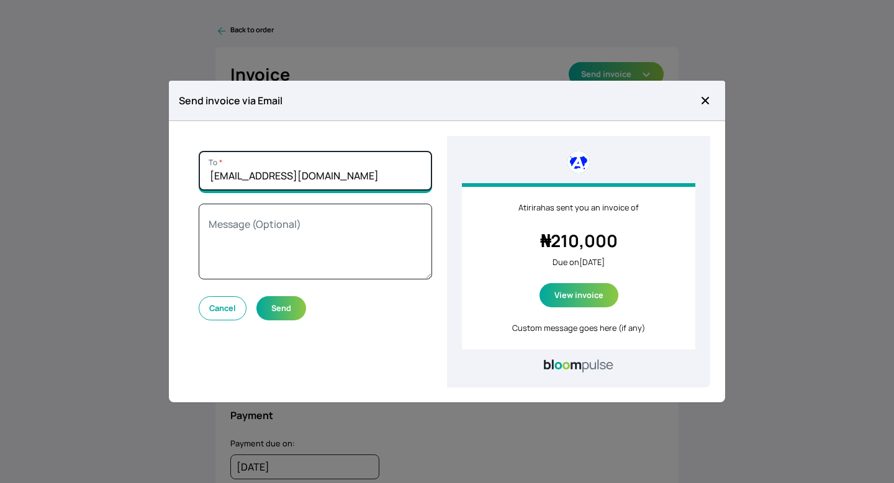
click at [391, 173] on input "peterstonemedia@gmail.com" at bounding box center [315, 171] width 233 height 40
type input "p"
paste input "okwutetochukwu@gmail.com"
type input "okwutetochukwu@gmail.com"
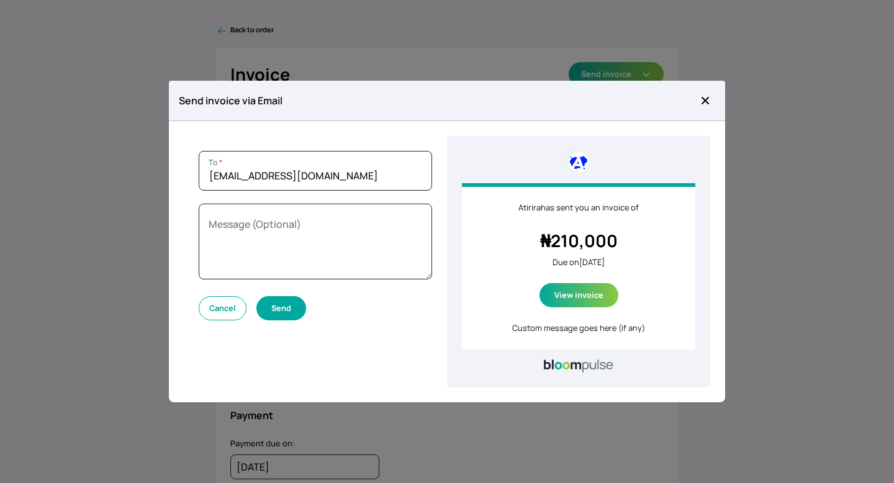
click at [299, 304] on button "Send" at bounding box center [281, 308] width 50 height 24
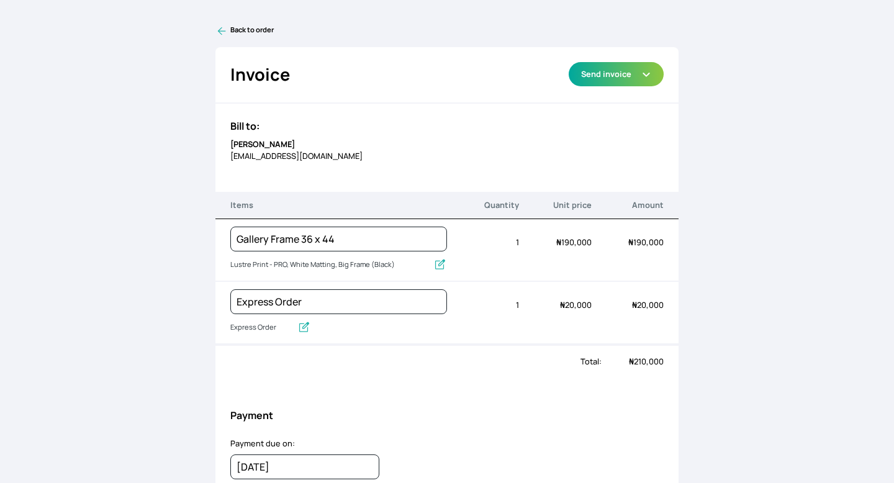
click at [225, 31] on icon at bounding box center [221, 31] width 8 height 8
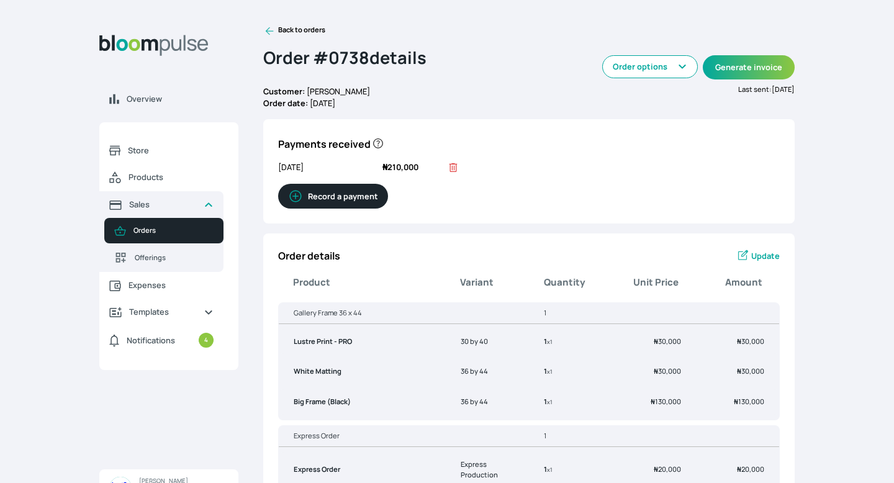
click at [355, 190] on button "Record a payment" at bounding box center [333, 196] width 110 height 25
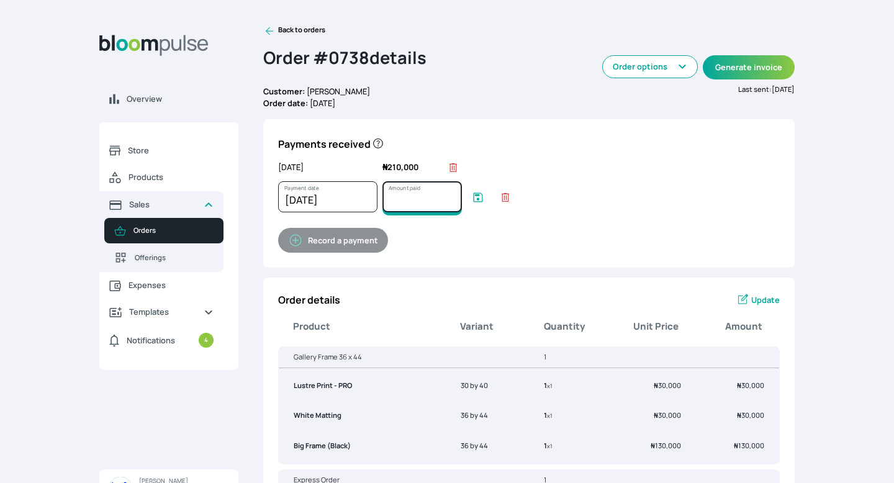
click at [394, 190] on input "Amount paid" at bounding box center [421, 196] width 79 height 31
type input "210000"
click at [477, 192] on icon "submit" at bounding box center [478, 196] width 9 height 9
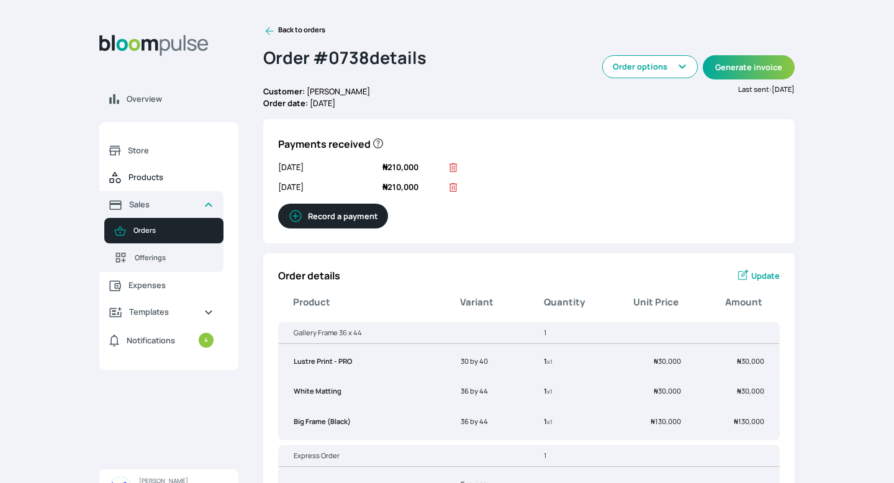
click at [158, 179] on span "Products" at bounding box center [171, 177] width 85 height 12
